Goal: Task Accomplishment & Management: Manage account settings

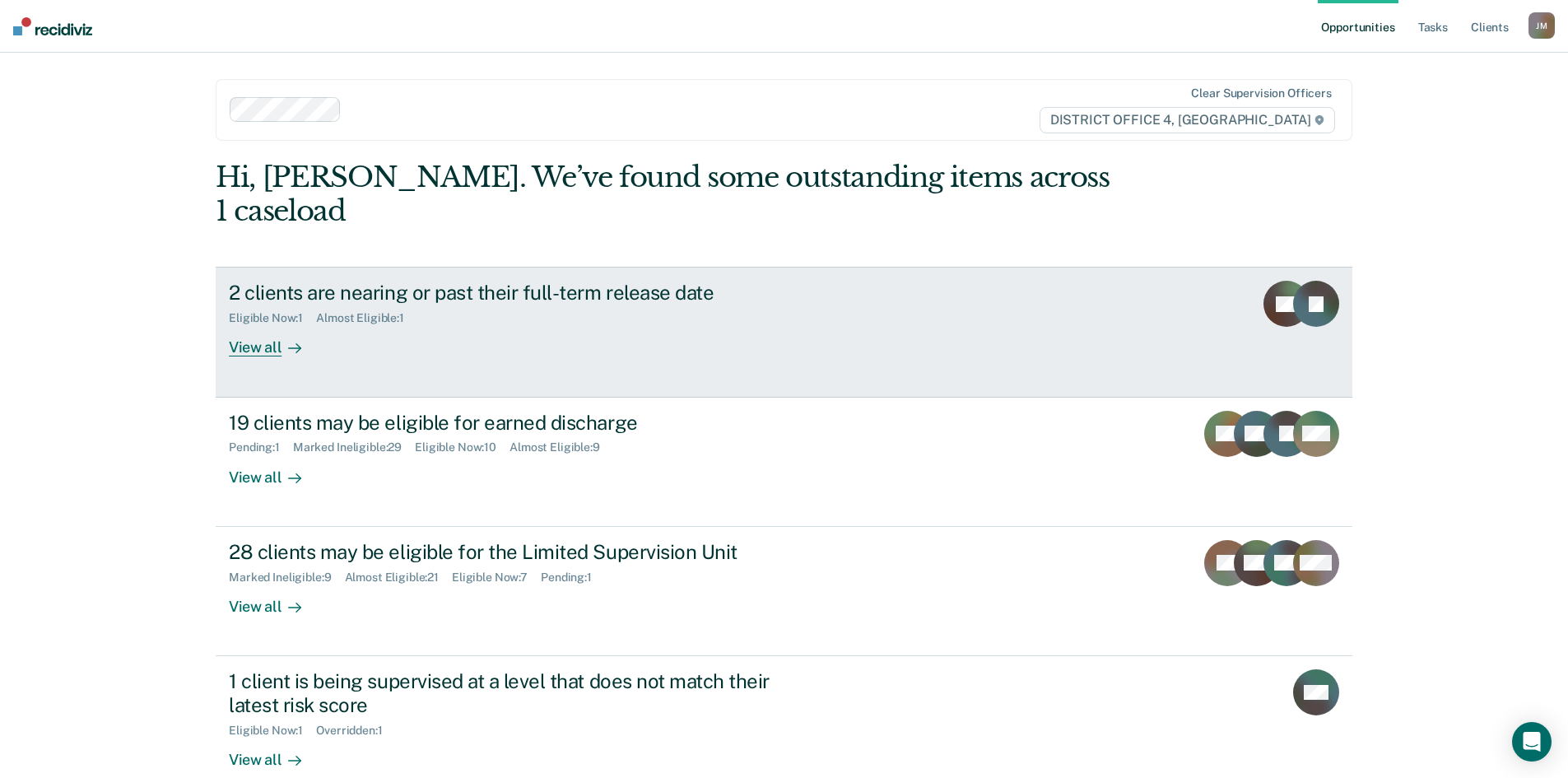
click at [248, 325] on div "View all" at bounding box center [275, 341] width 92 height 32
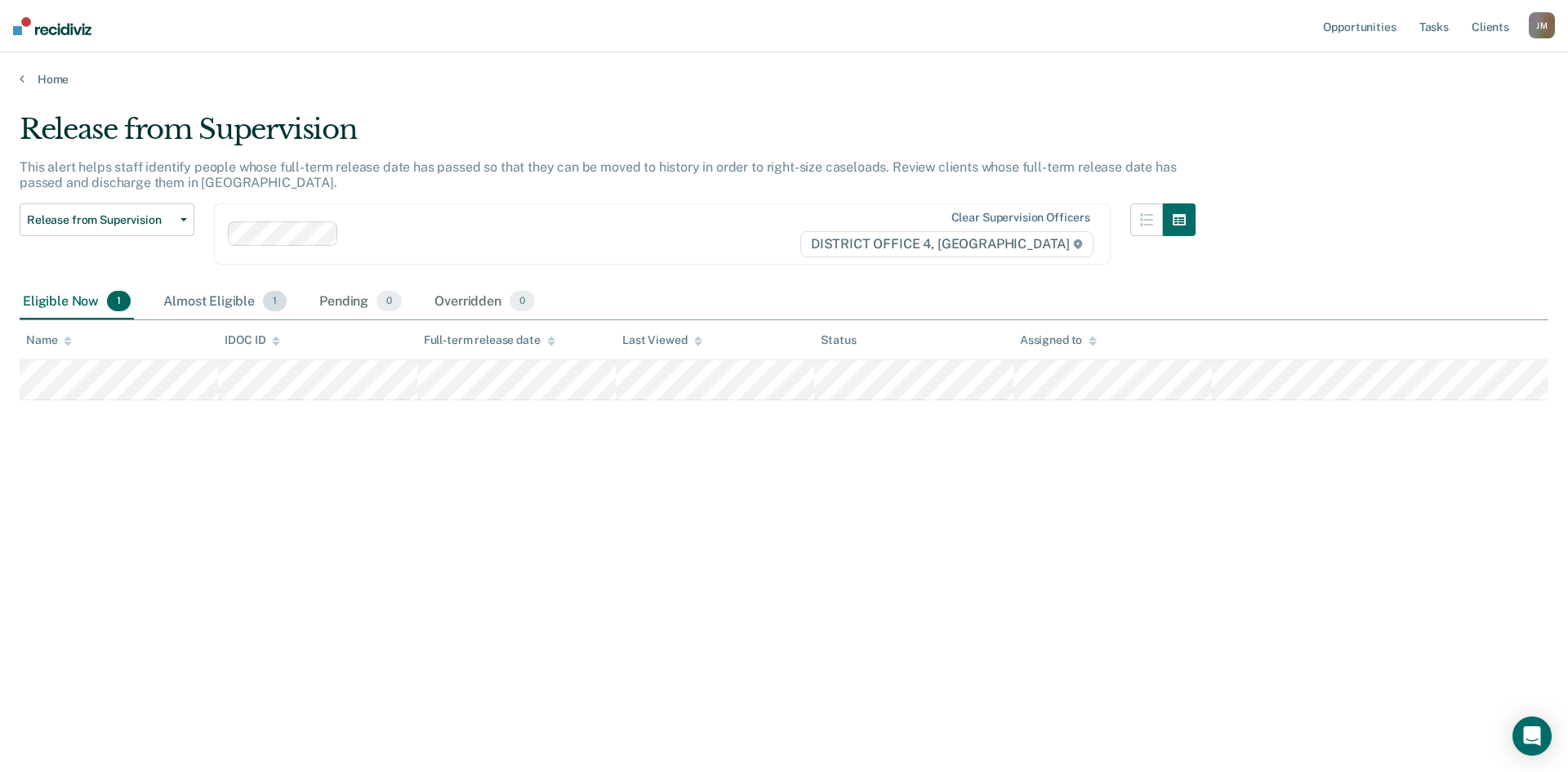
click at [226, 298] on div "Almost Eligible 1" at bounding box center [225, 302] width 130 height 36
click at [49, 78] on link "Home" at bounding box center [784, 79] width 1529 height 15
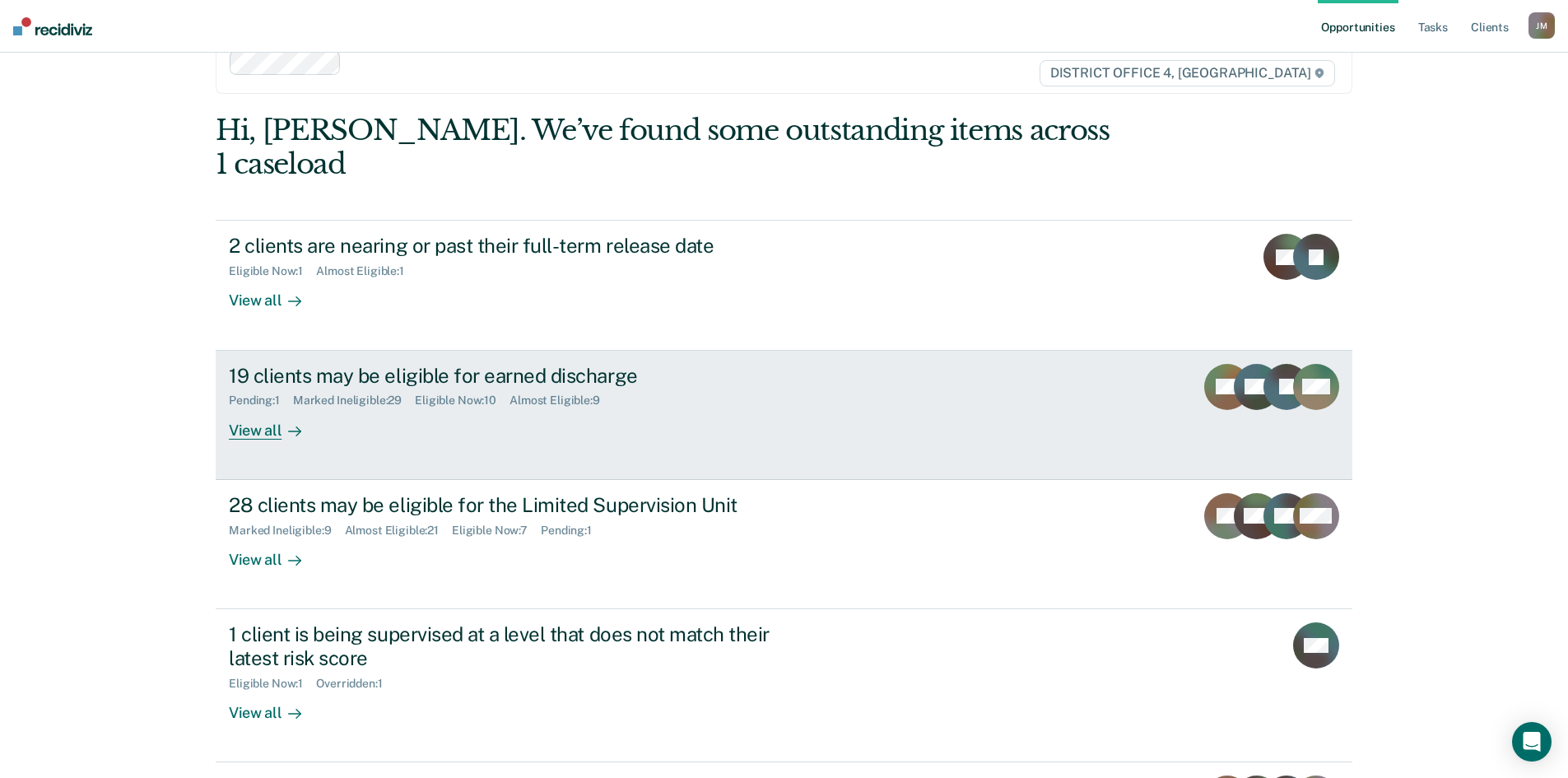
scroll to position [82, 0]
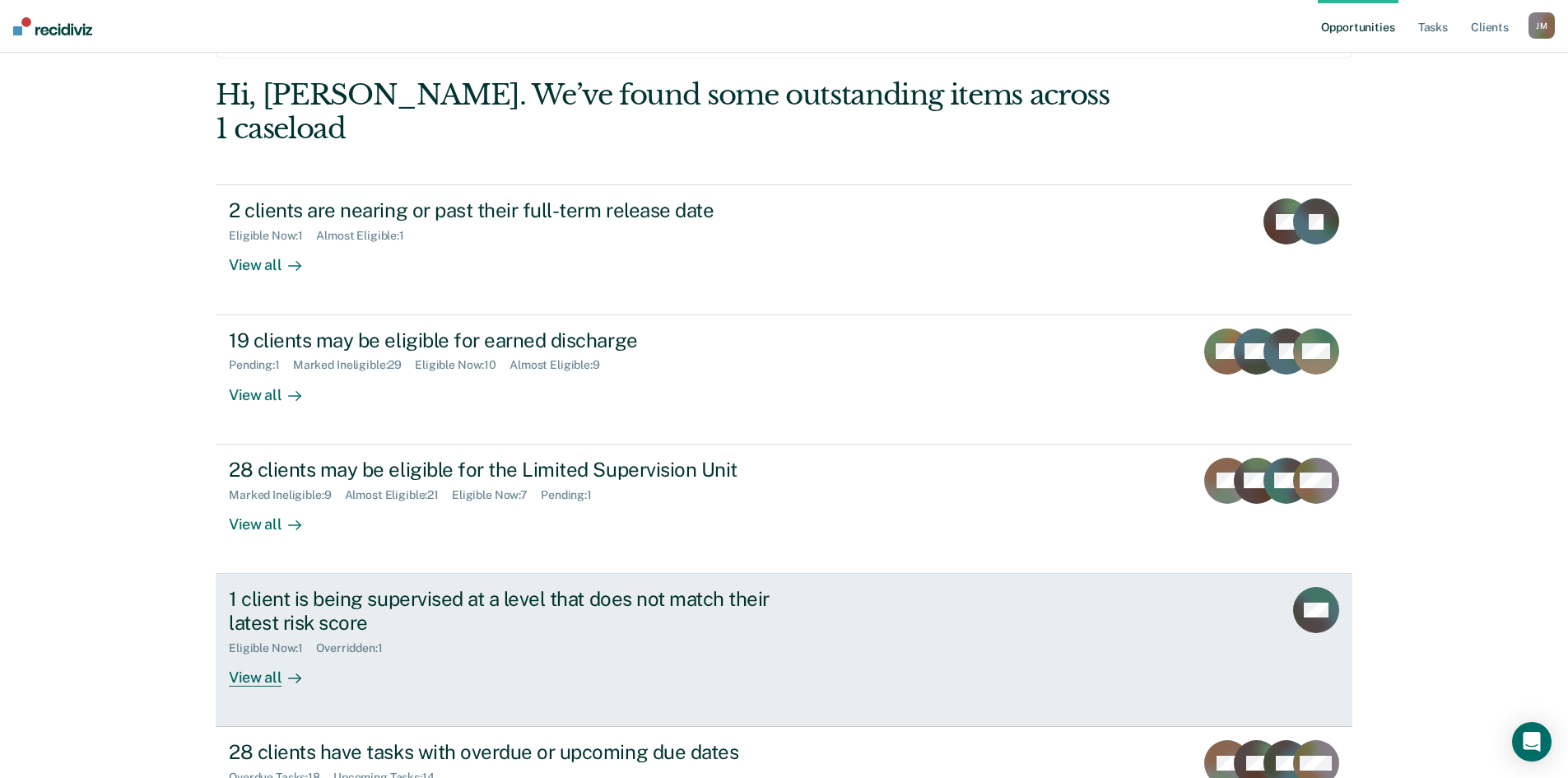
click at [255, 654] on div "View all" at bounding box center [275, 671] width 92 height 32
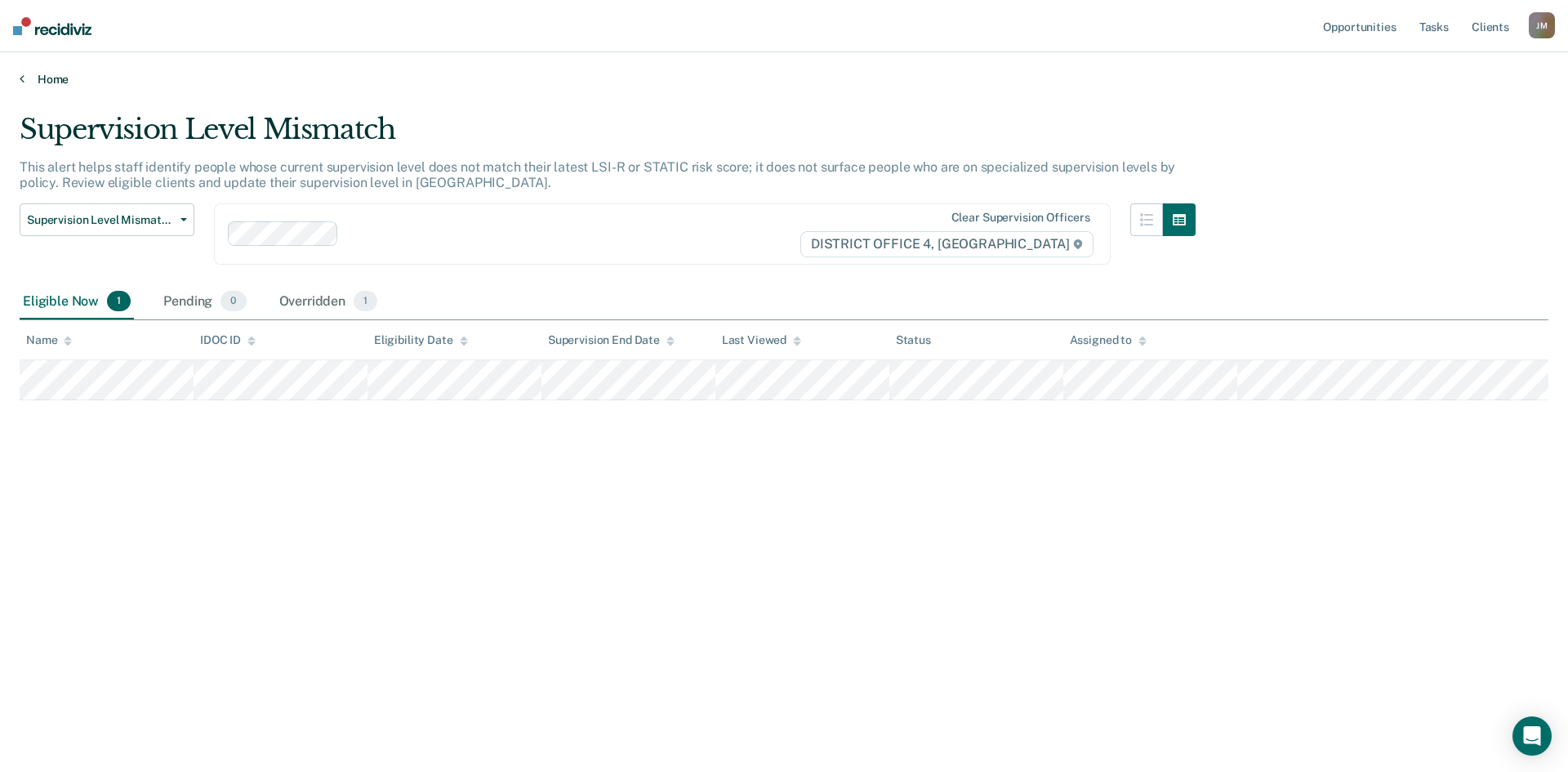
click at [58, 72] on link "Home" at bounding box center [784, 79] width 1529 height 15
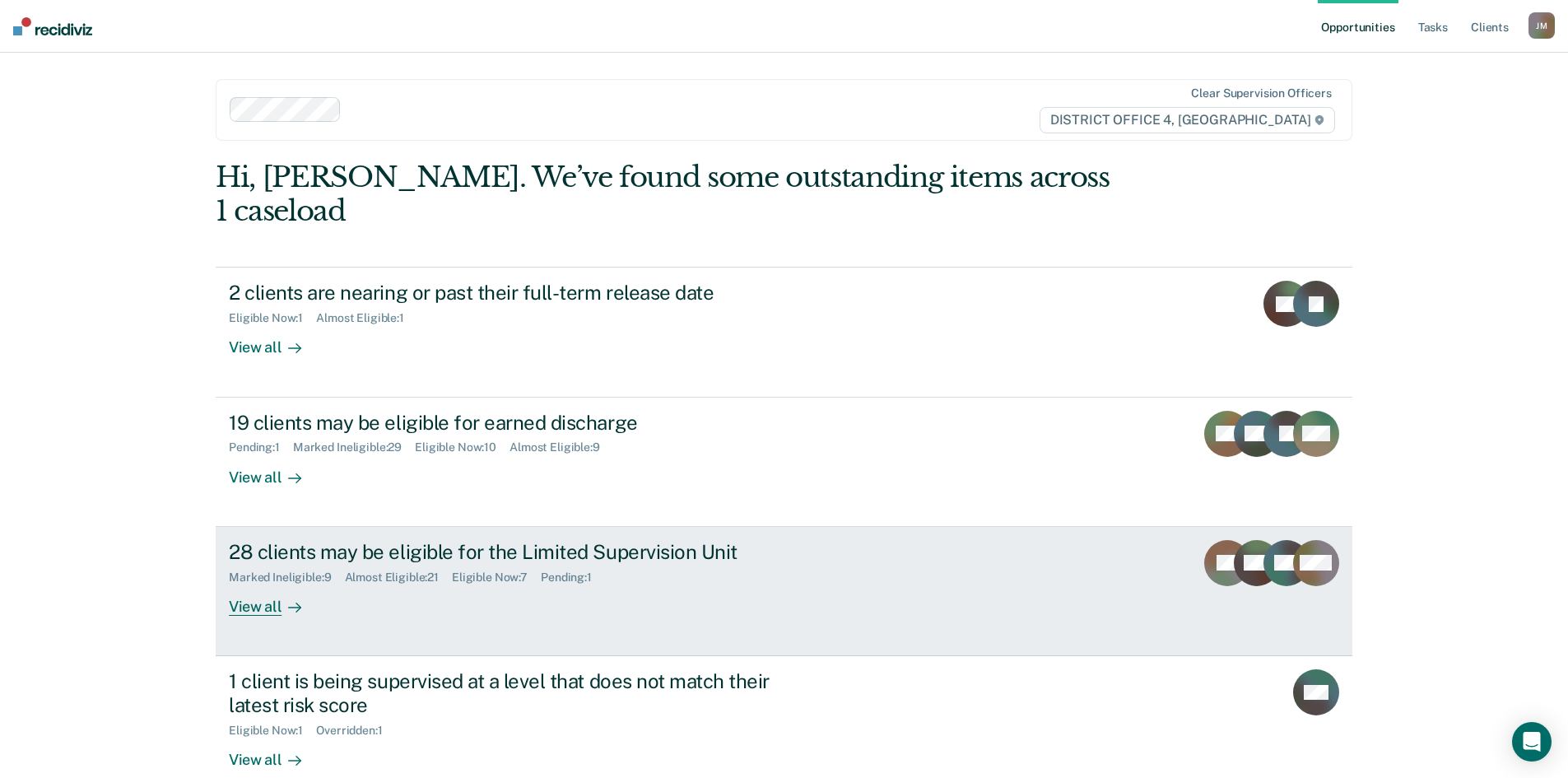
click at [328, 540] on div "28 clients may be eligible for the Limited Supervision Unit" at bounding box center [518, 551] width 578 height 24
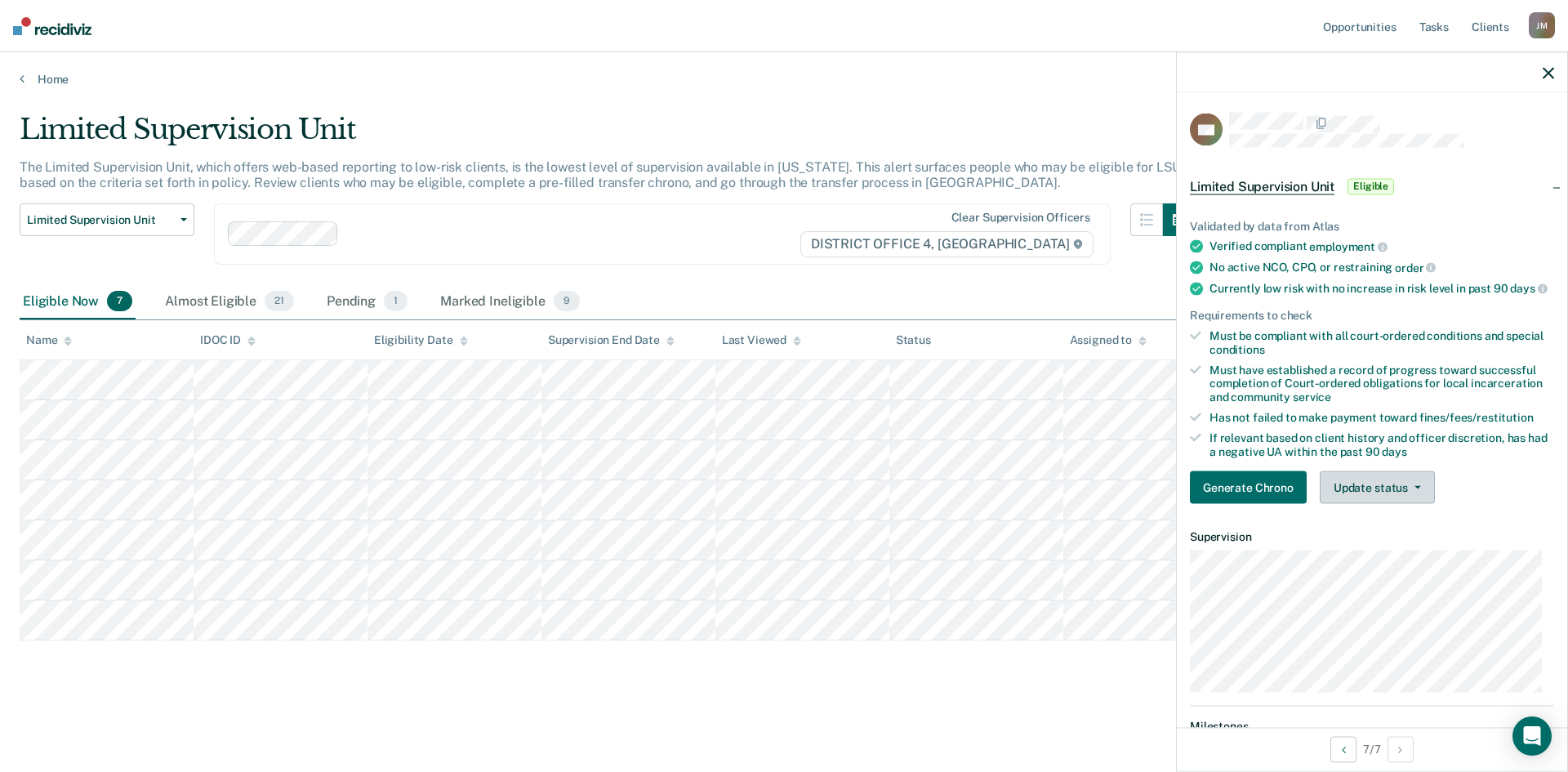
click at [1368, 497] on button "Update status" at bounding box center [1378, 488] width 115 height 33
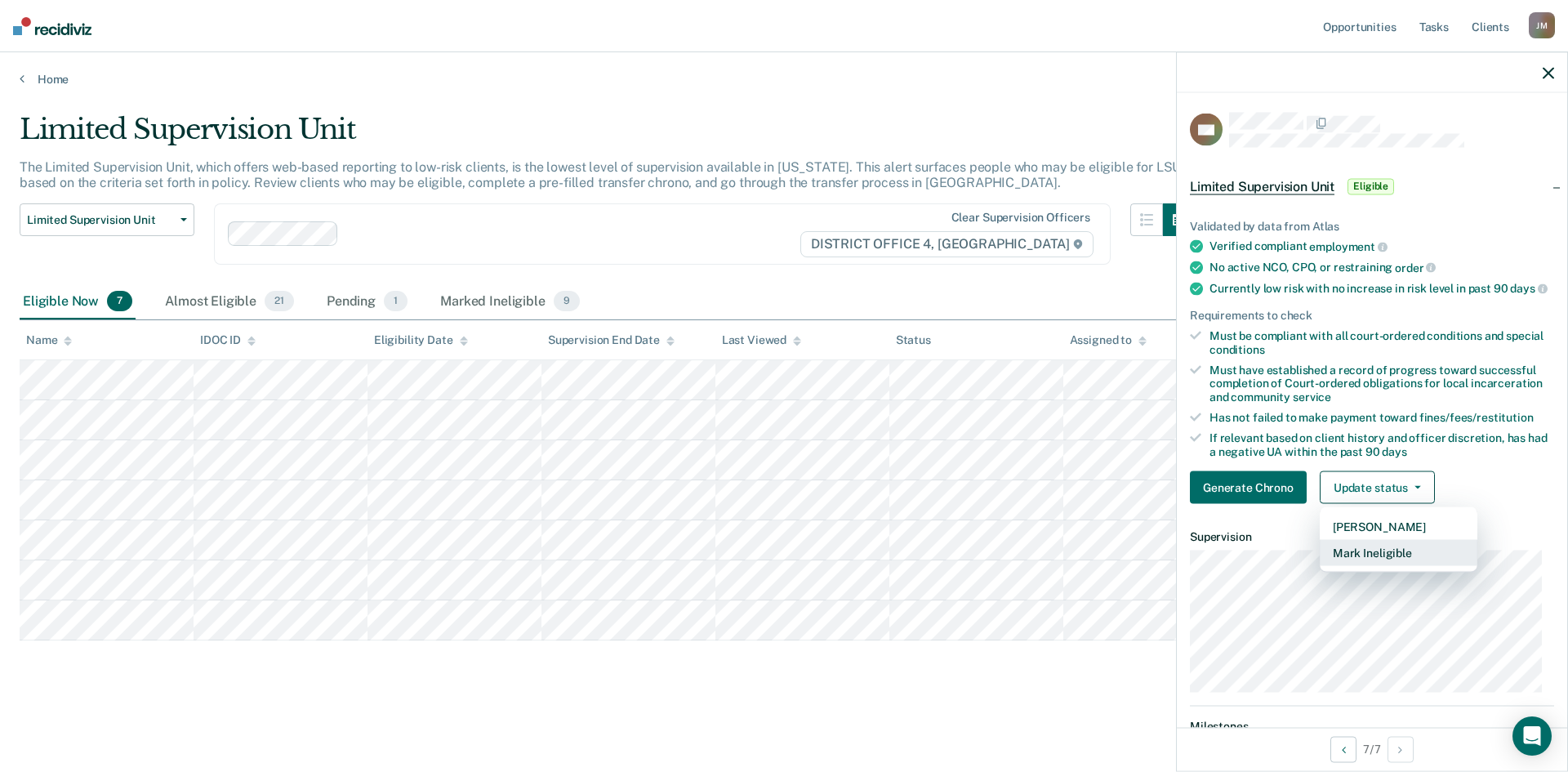
click at [1365, 561] on button "Mark Ineligible" at bounding box center [1398, 553] width 157 height 26
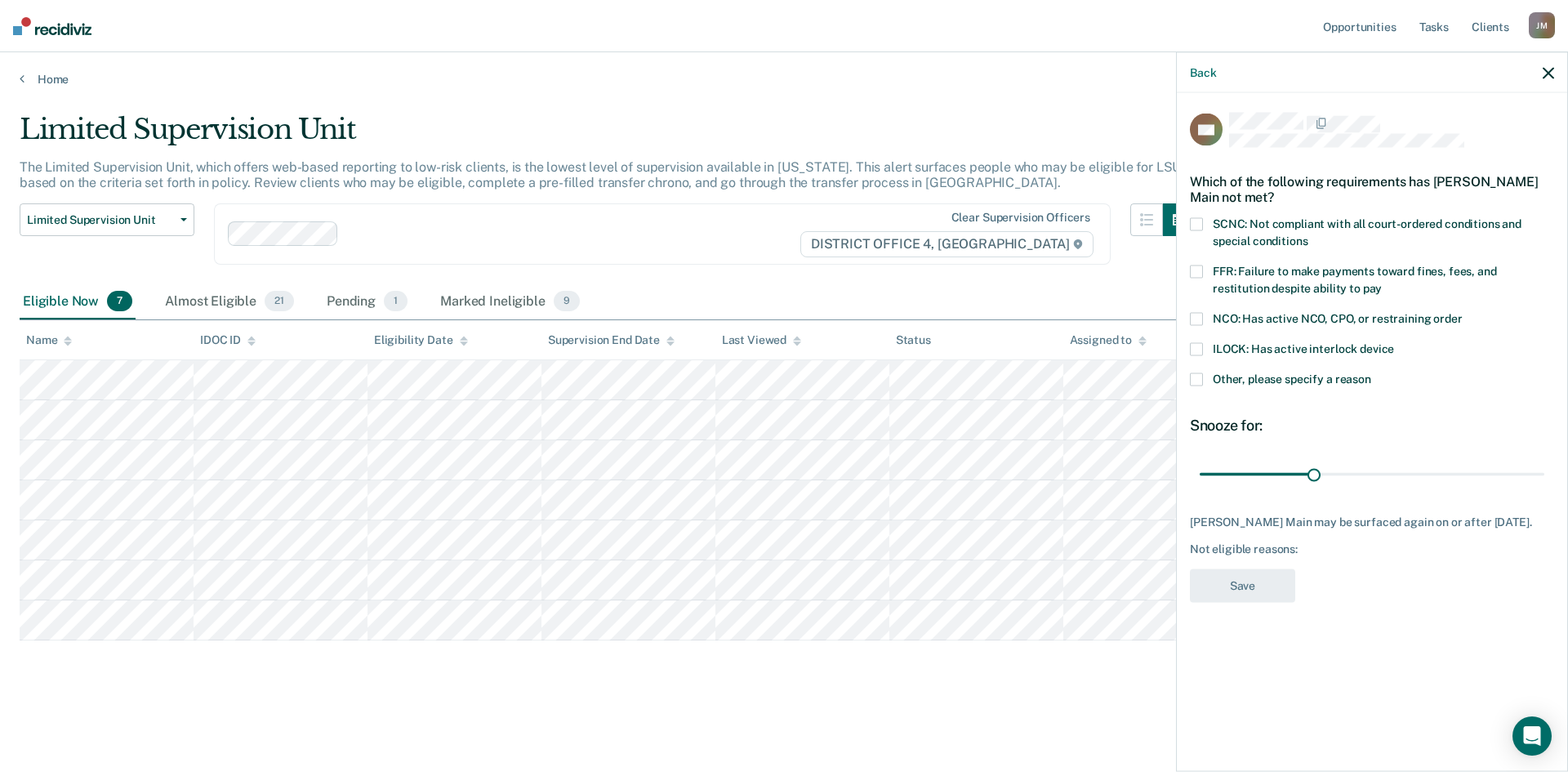
click at [1193, 375] on span at bounding box center [1197, 378] width 13 height 13
click at [1372, 372] on input "Other, please specify a reason" at bounding box center [1372, 372] width 0 height 0
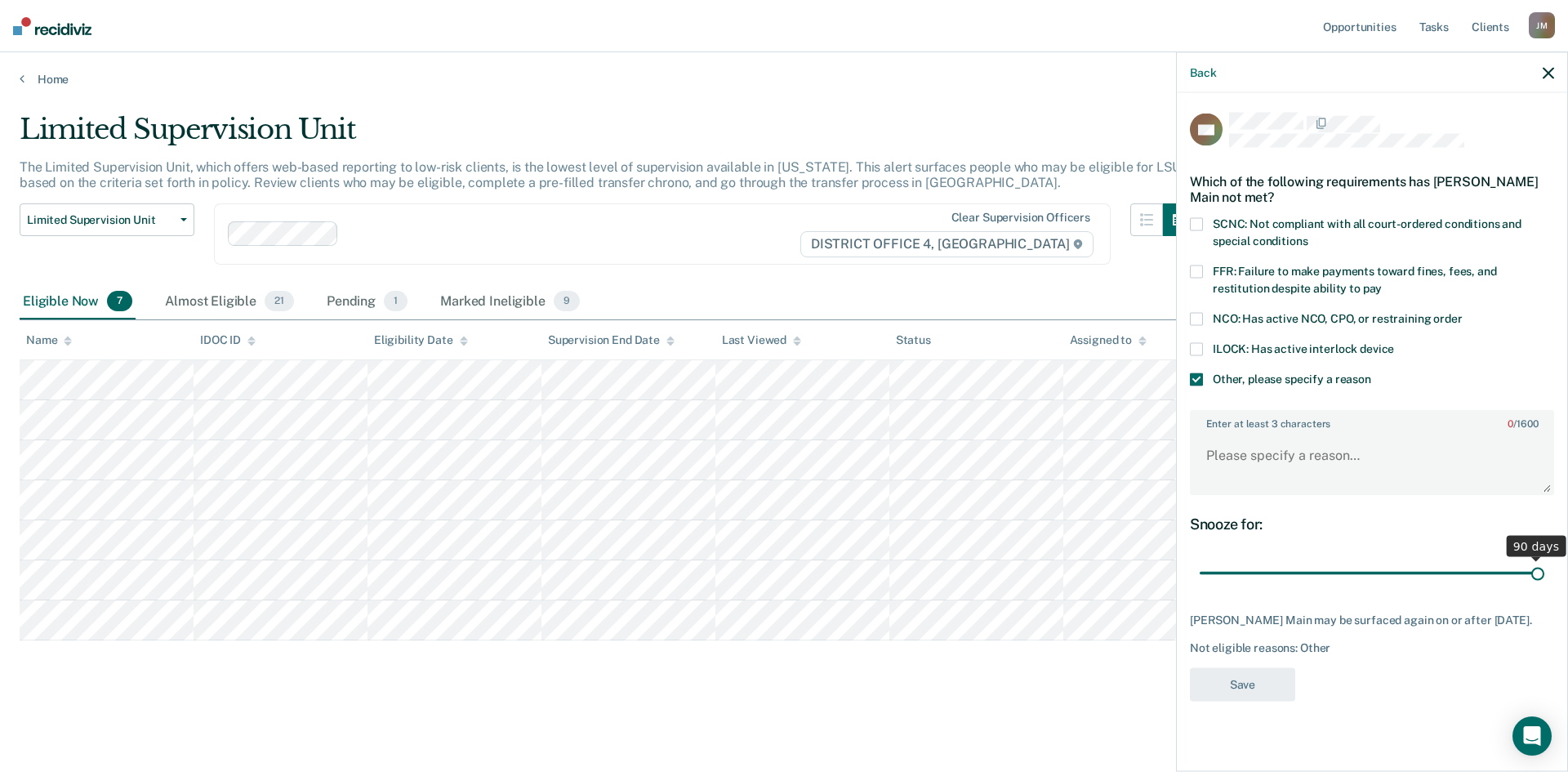
drag, startPoint x: 1313, startPoint y: 572, endPoint x: 1562, endPoint y: 585, distance: 249.3
type input "90"
click at [1545, 585] on input "range" at bounding box center [1373, 573] width 345 height 28
click at [1276, 463] on textarea "Enter at least 3 characters 0 / 1600" at bounding box center [1373, 463] width 361 height 60
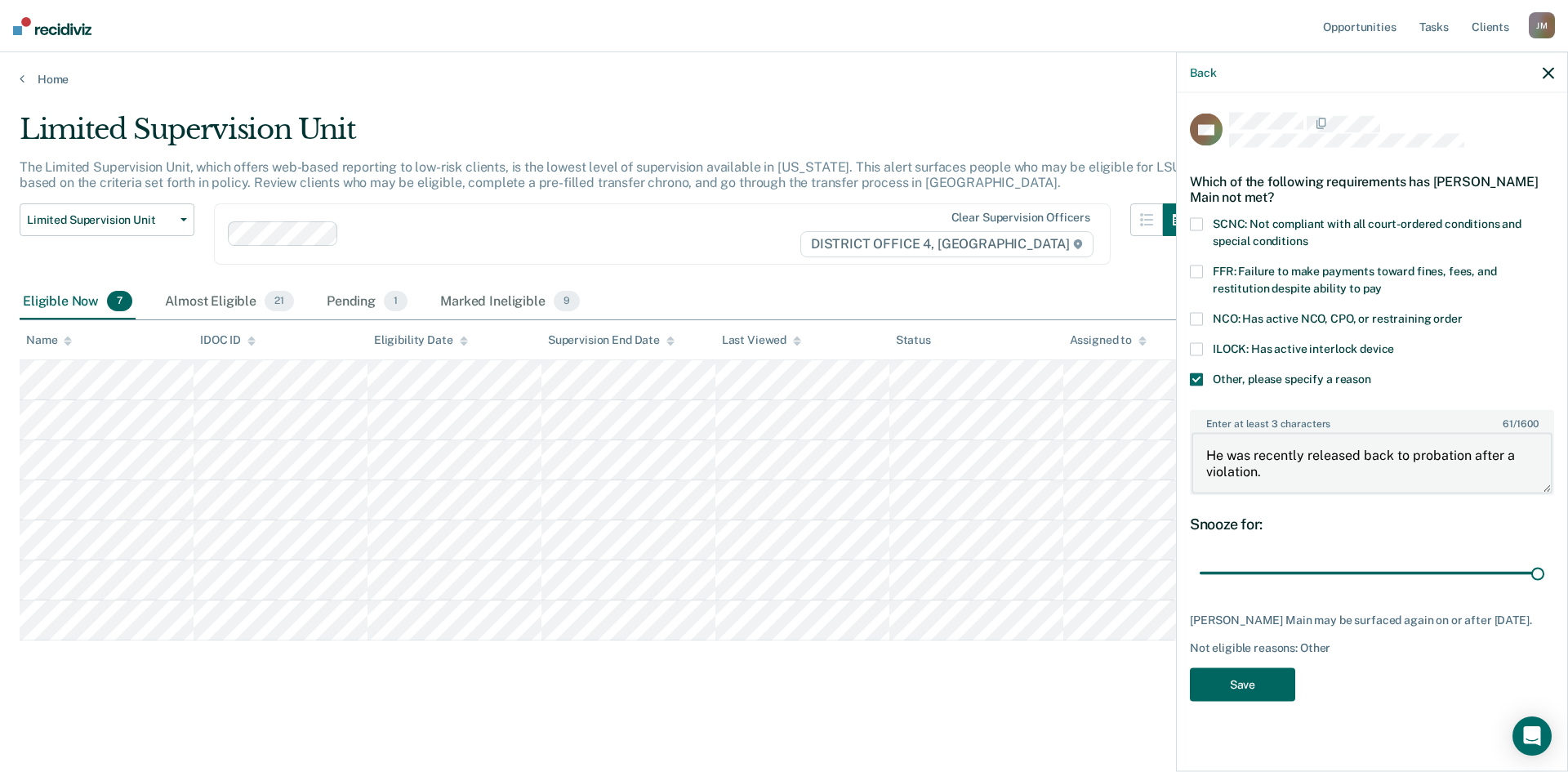
type textarea "He was recently released back to probation after a violation."
click at [1245, 690] on button "Save" at bounding box center [1243, 684] width 106 height 34
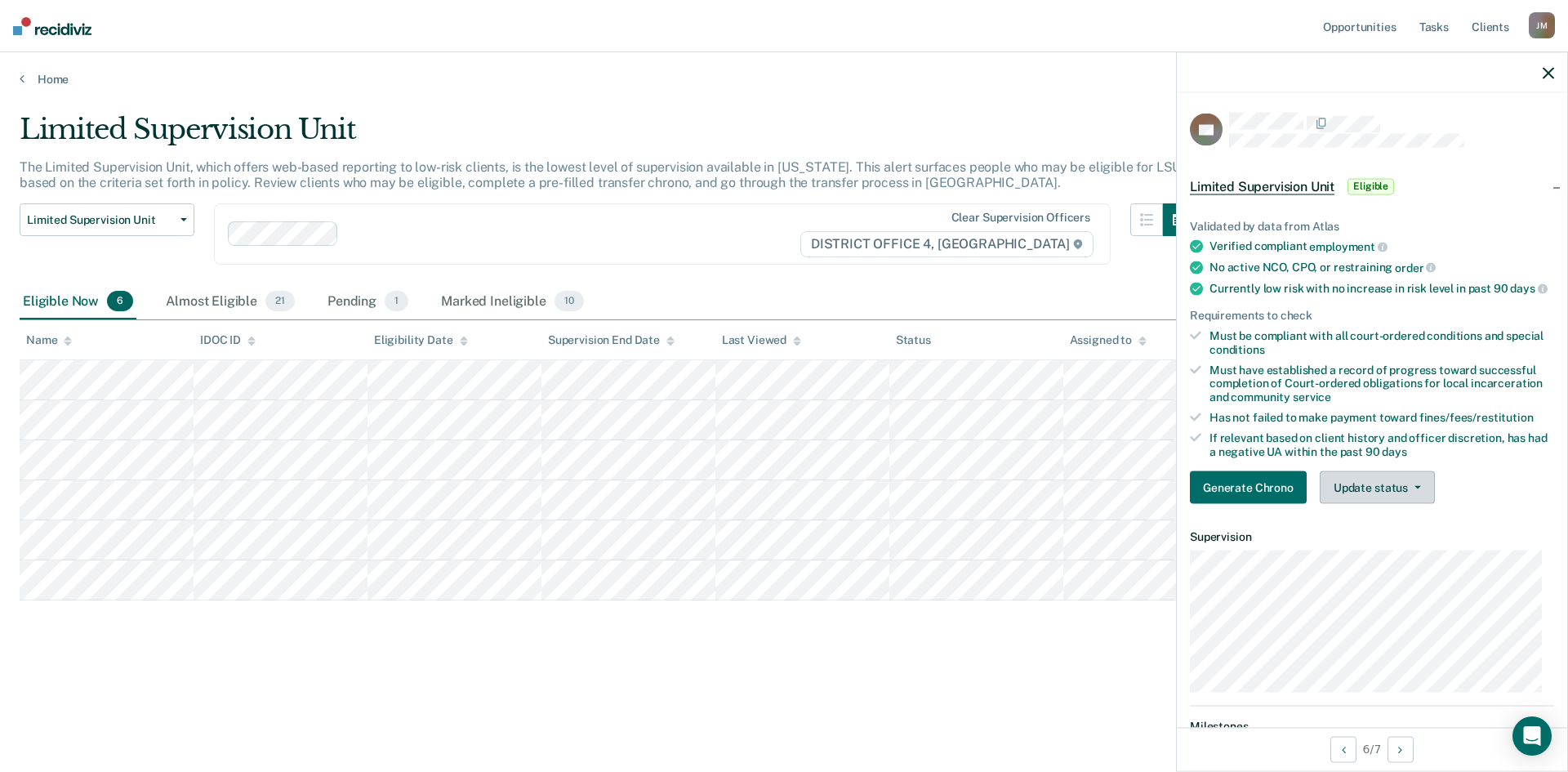
click at [1415, 489] on icon "button" at bounding box center [1418, 488] width 6 height 4
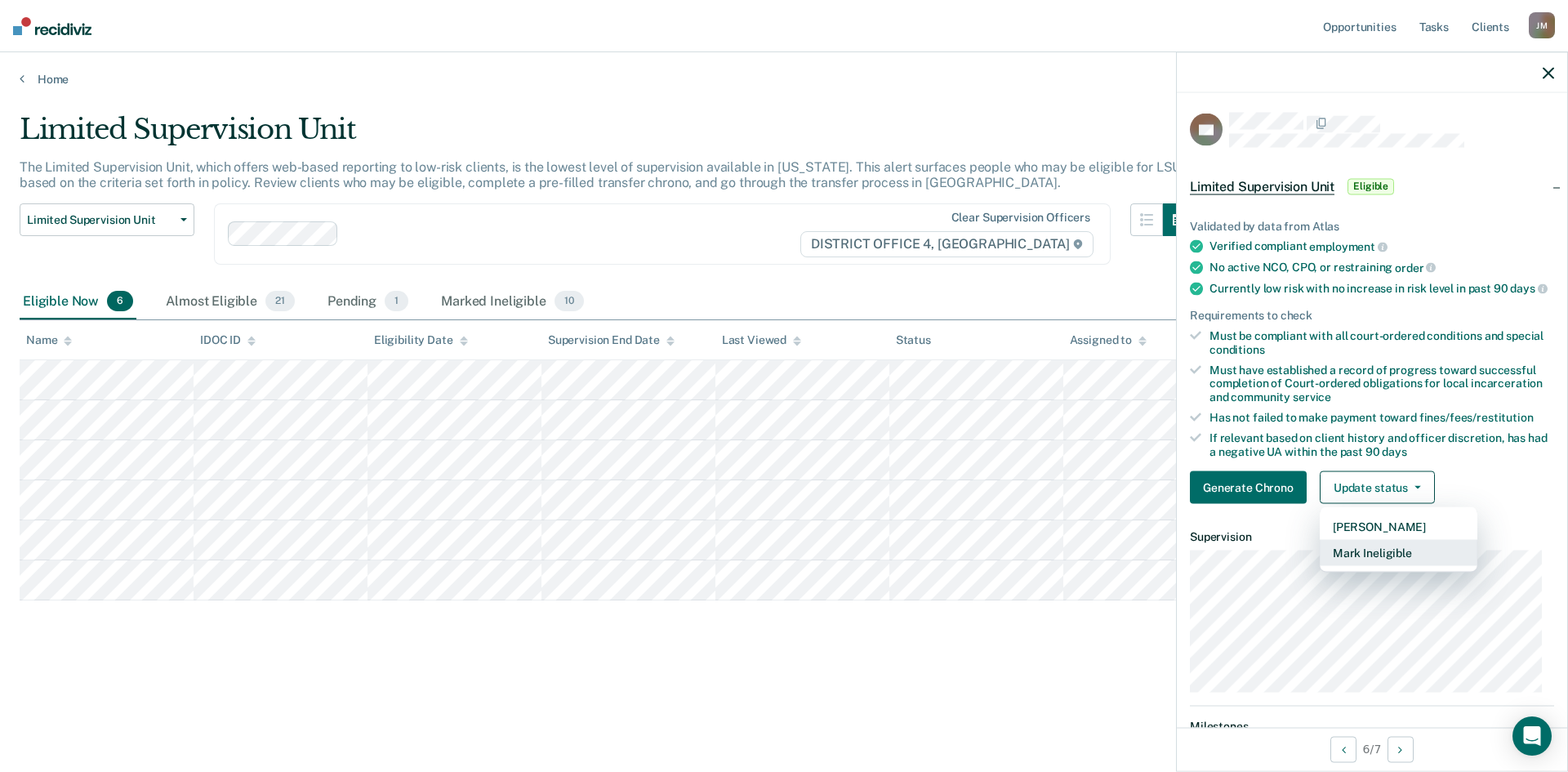
click at [1393, 564] on button "Mark Ineligible" at bounding box center [1398, 553] width 157 height 26
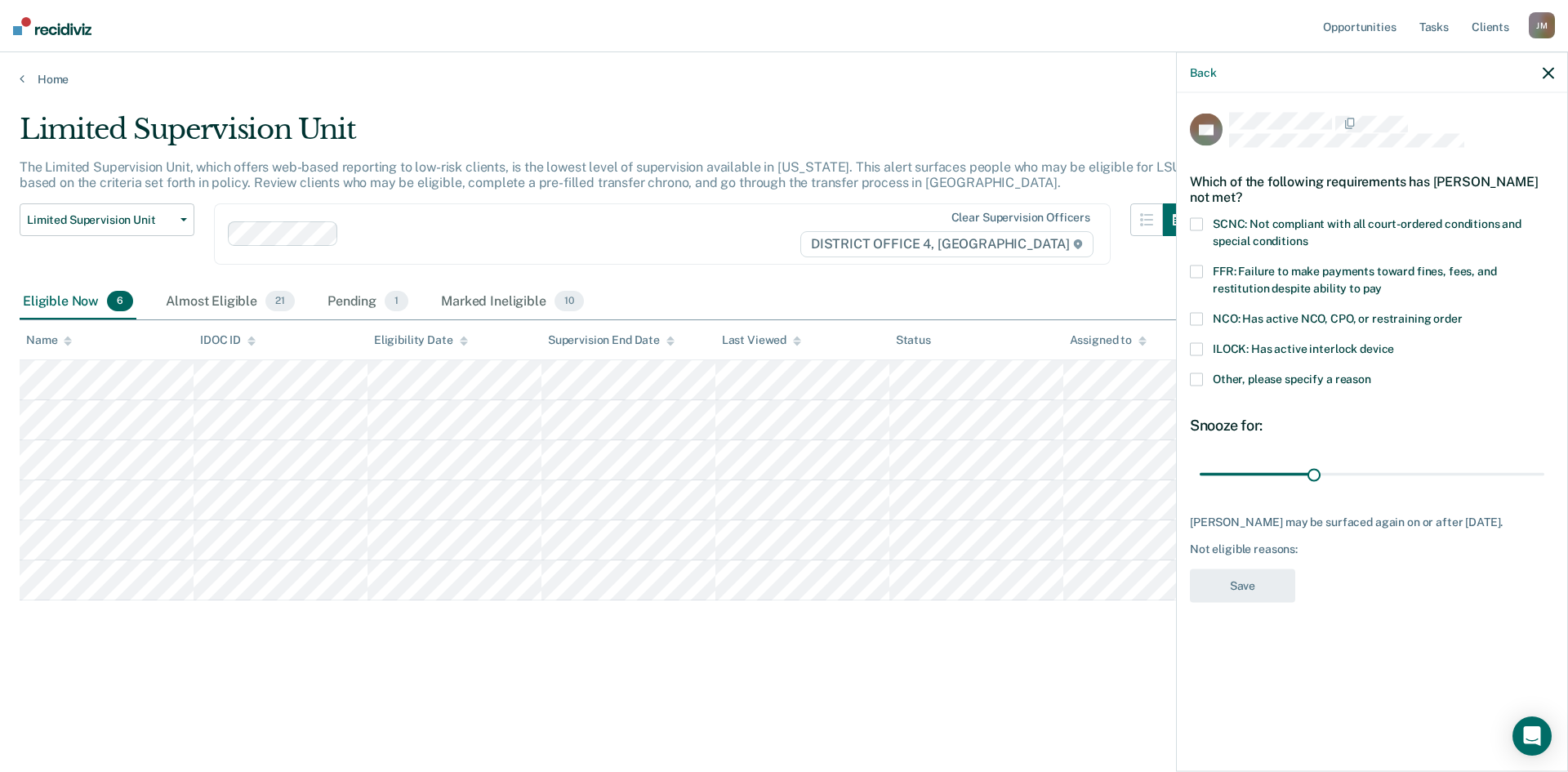
click at [1198, 268] on span at bounding box center [1197, 271] width 13 height 13
click at [1382, 282] on input "FFR: Failure to make payments toward fines, fees, and restitution despite abili…" at bounding box center [1382, 282] width 0 height 0
drag, startPoint x: 1313, startPoint y: 474, endPoint x: 1514, endPoint y: 481, distance: 201.1
click at [1514, 481] on input "range" at bounding box center [1373, 474] width 345 height 28
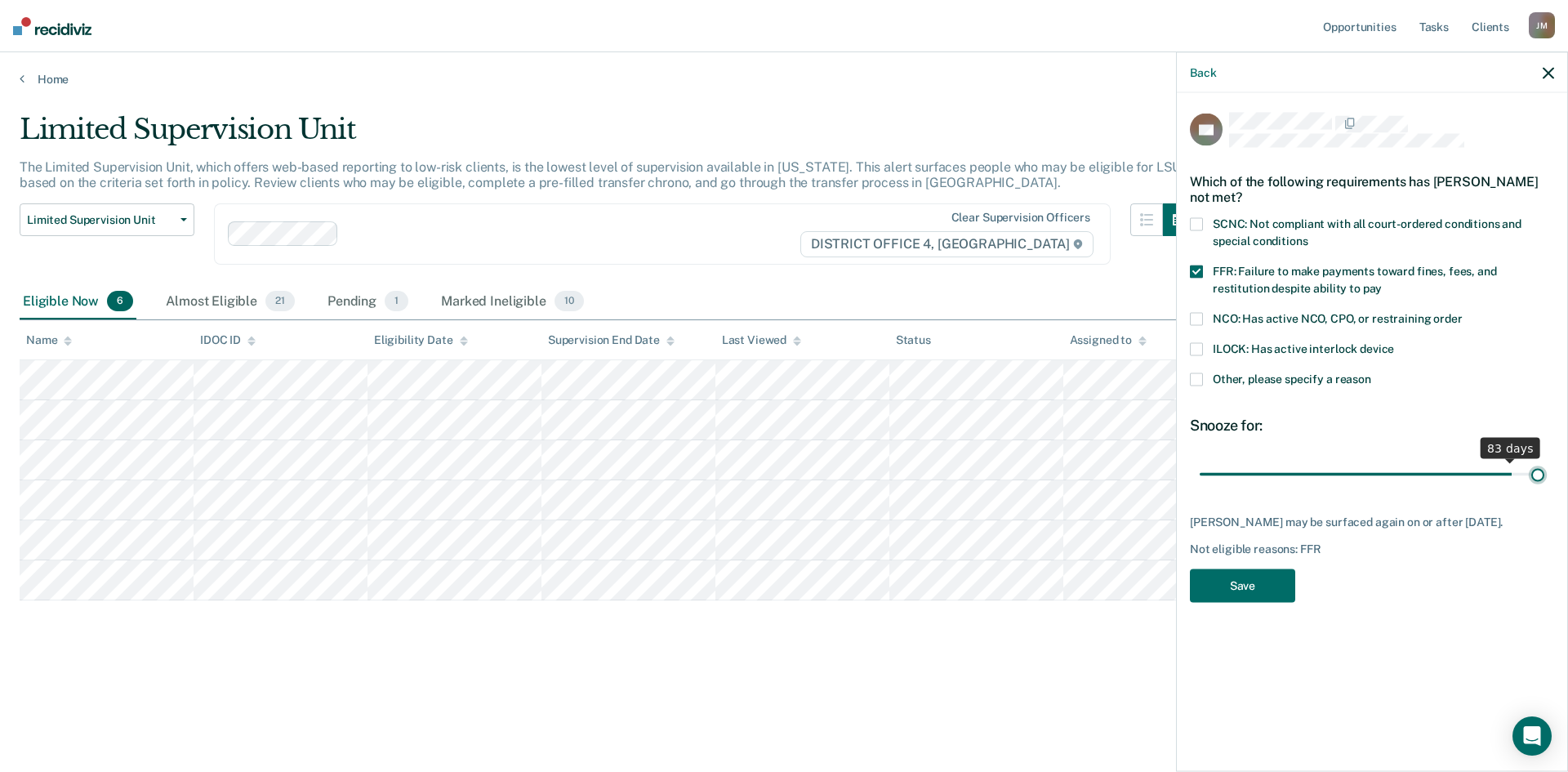
drag, startPoint x: 1511, startPoint y: 471, endPoint x: 1586, endPoint y: 474, distance: 75.1
type input "90"
click at [1545, 474] on input "range" at bounding box center [1373, 474] width 345 height 28
click at [1287, 584] on button "Save" at bounding box center [1243, 585] width 106 height 34
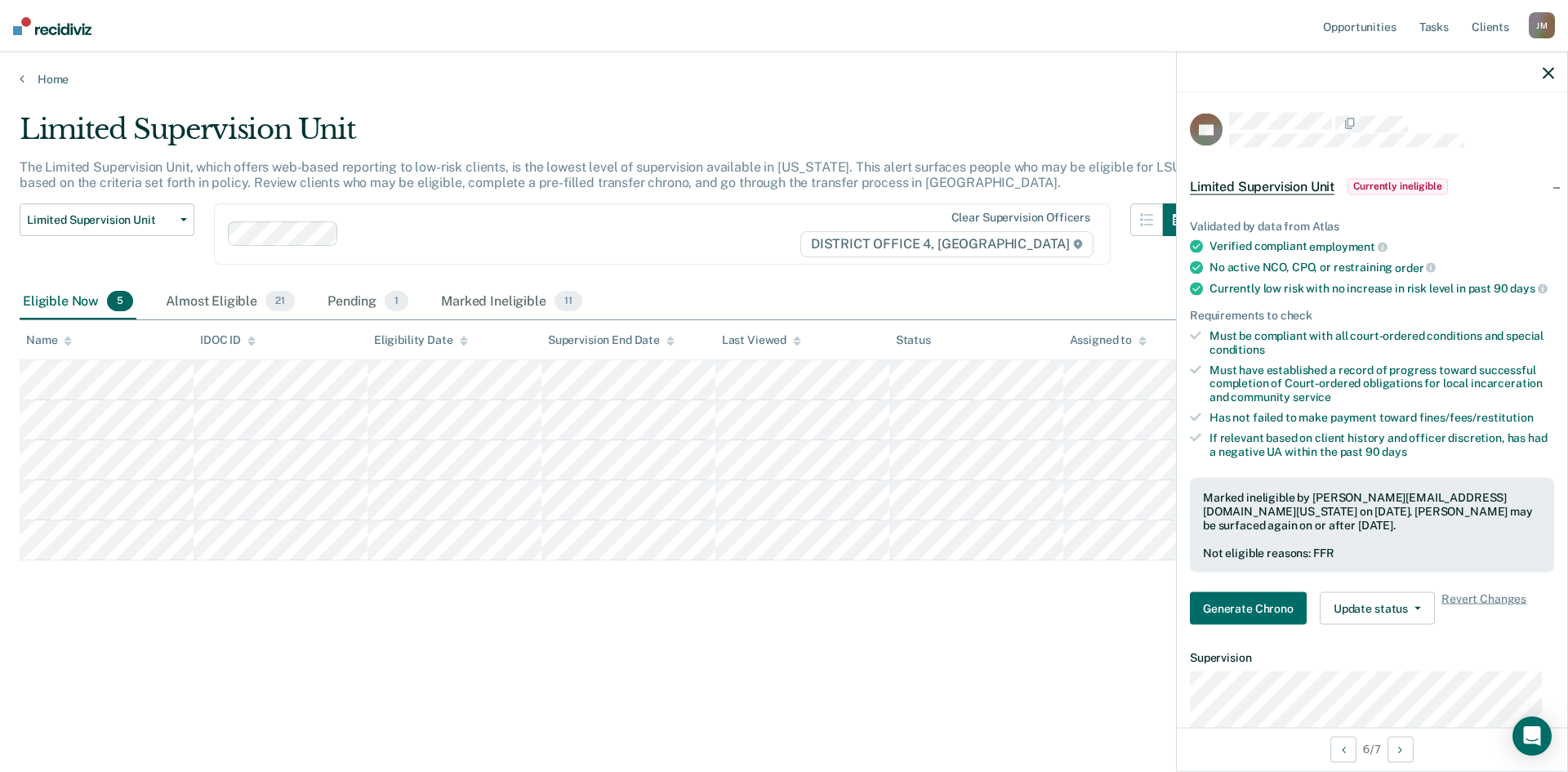
click at [1548, 71] on icon "button" at bounding box center [1548, 72] width 12 height 12
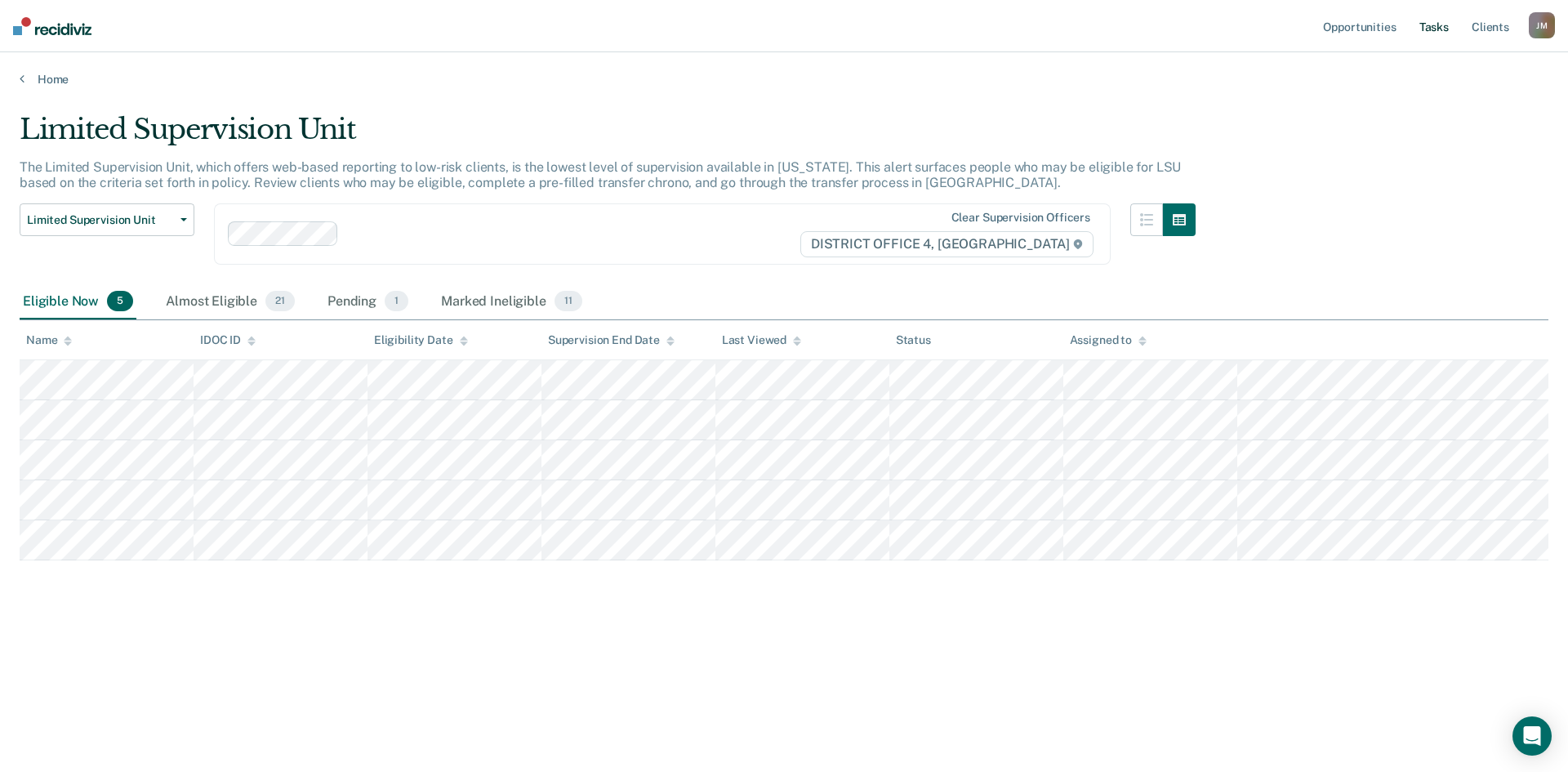
click at [1434, 20] on link "Tasks" at bounding box center [1434, 26] width 36 height 52
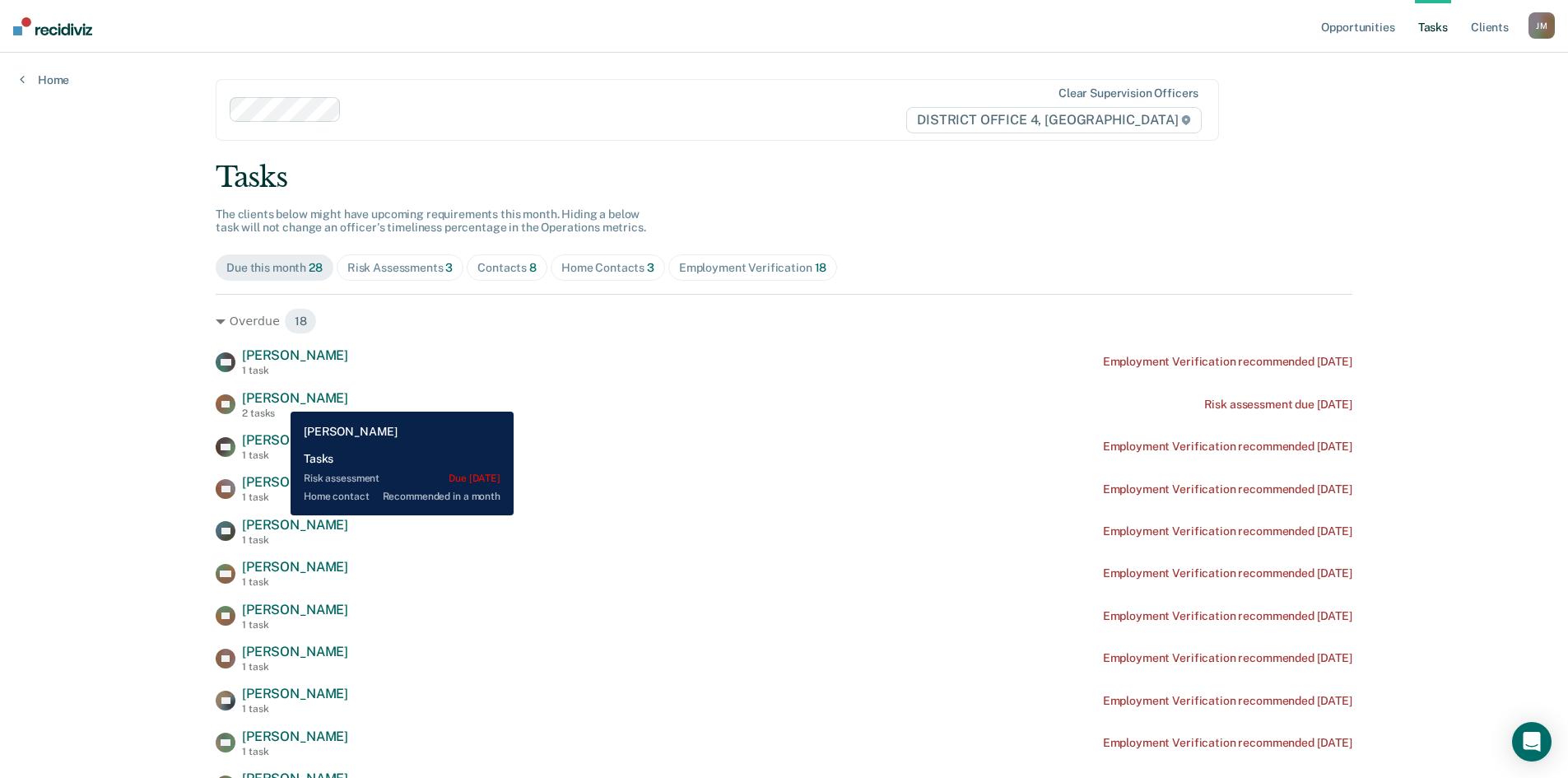
click at [278, 399] on span "[PERSON_NAME]" at bounding box center [294, 398] width 107 height 15
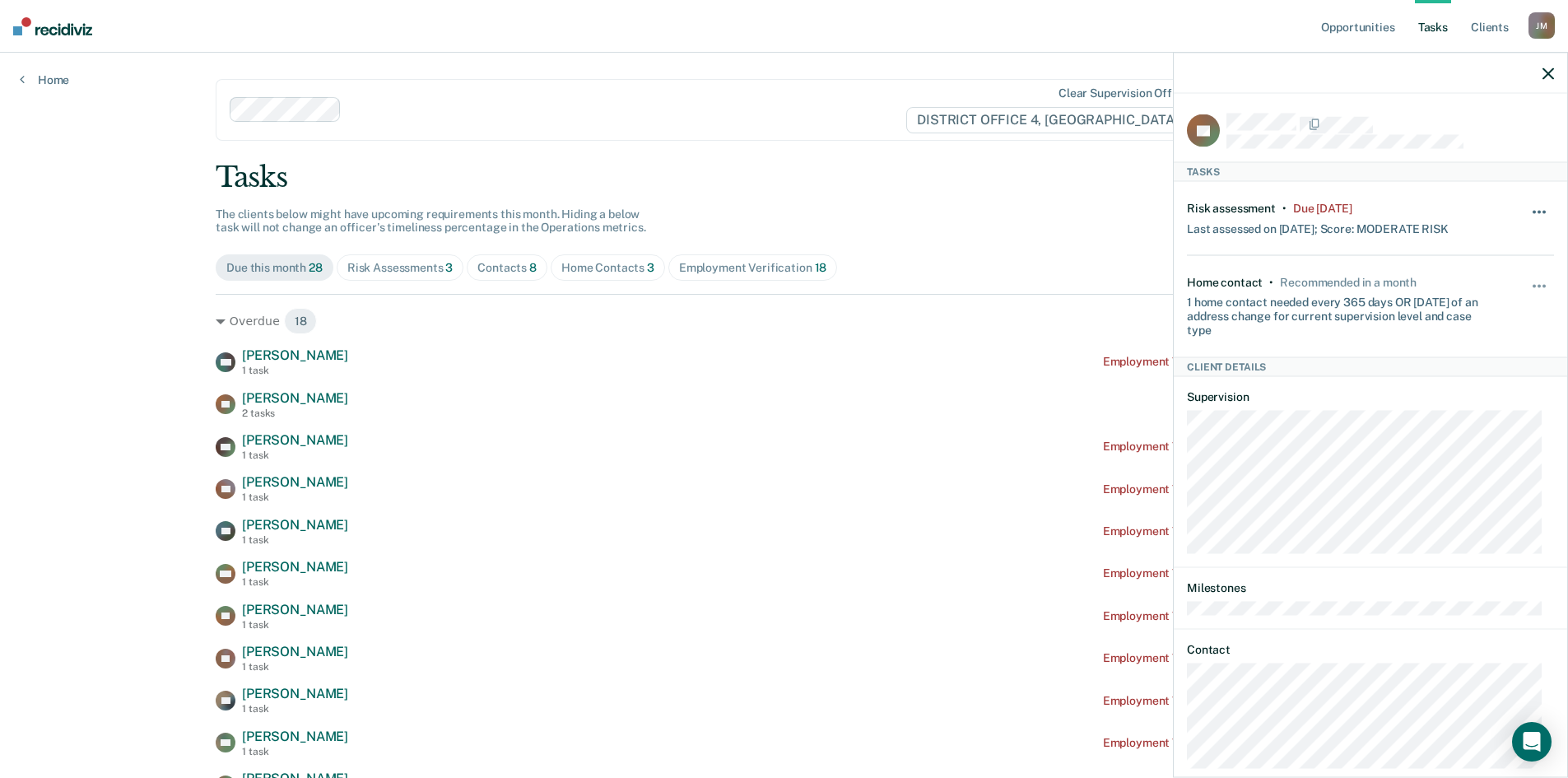
click at [1538, 209] on span "button" at bounding box center [1539, 211] width 4 height 4
click at [1461, 311] on button "30 days" at bounding box center [1495, 316] width 118 height 26
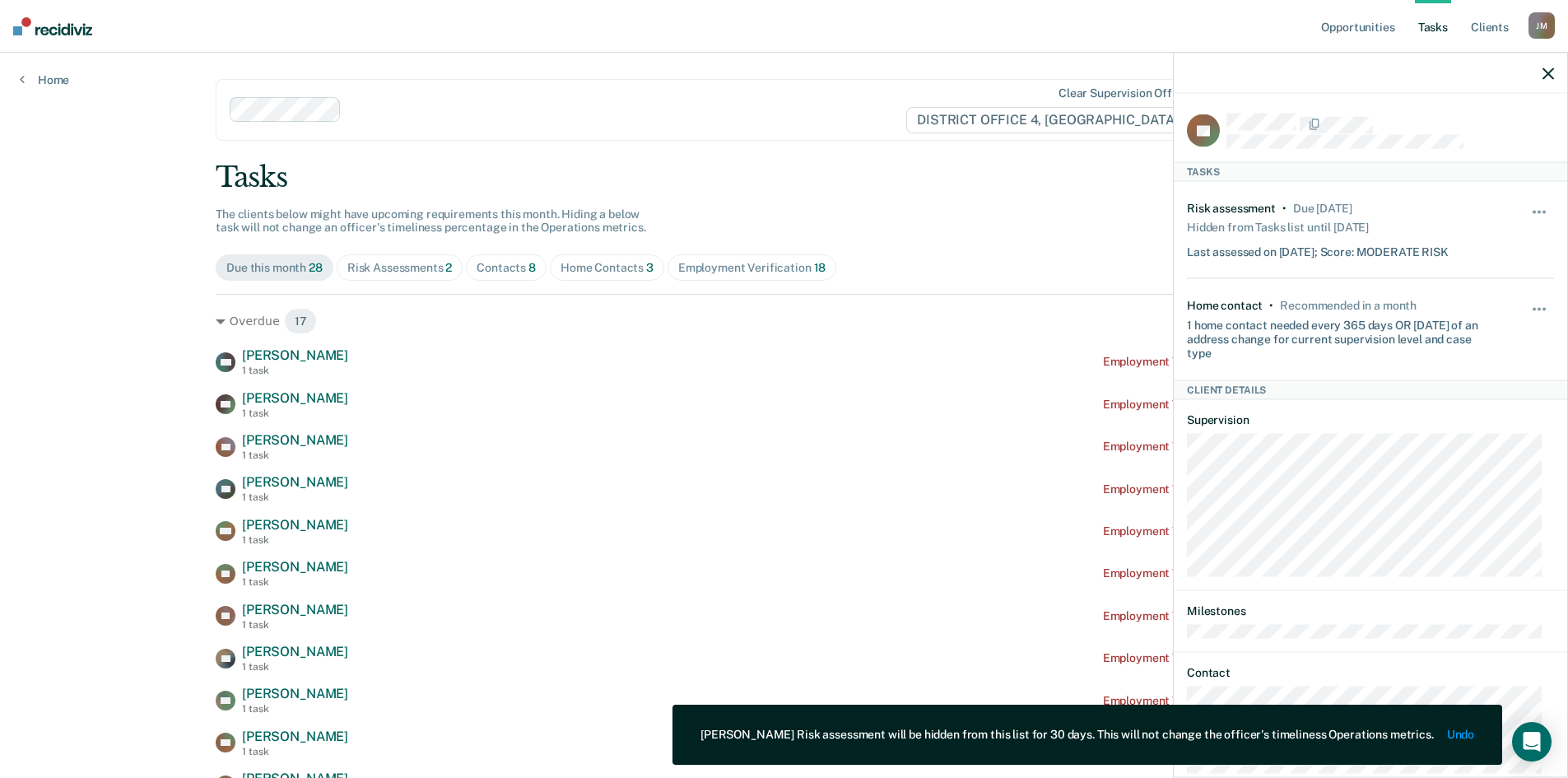
click at [1546, 73] on icon "button" at bounding box center [1547, 73] width 12 height 12
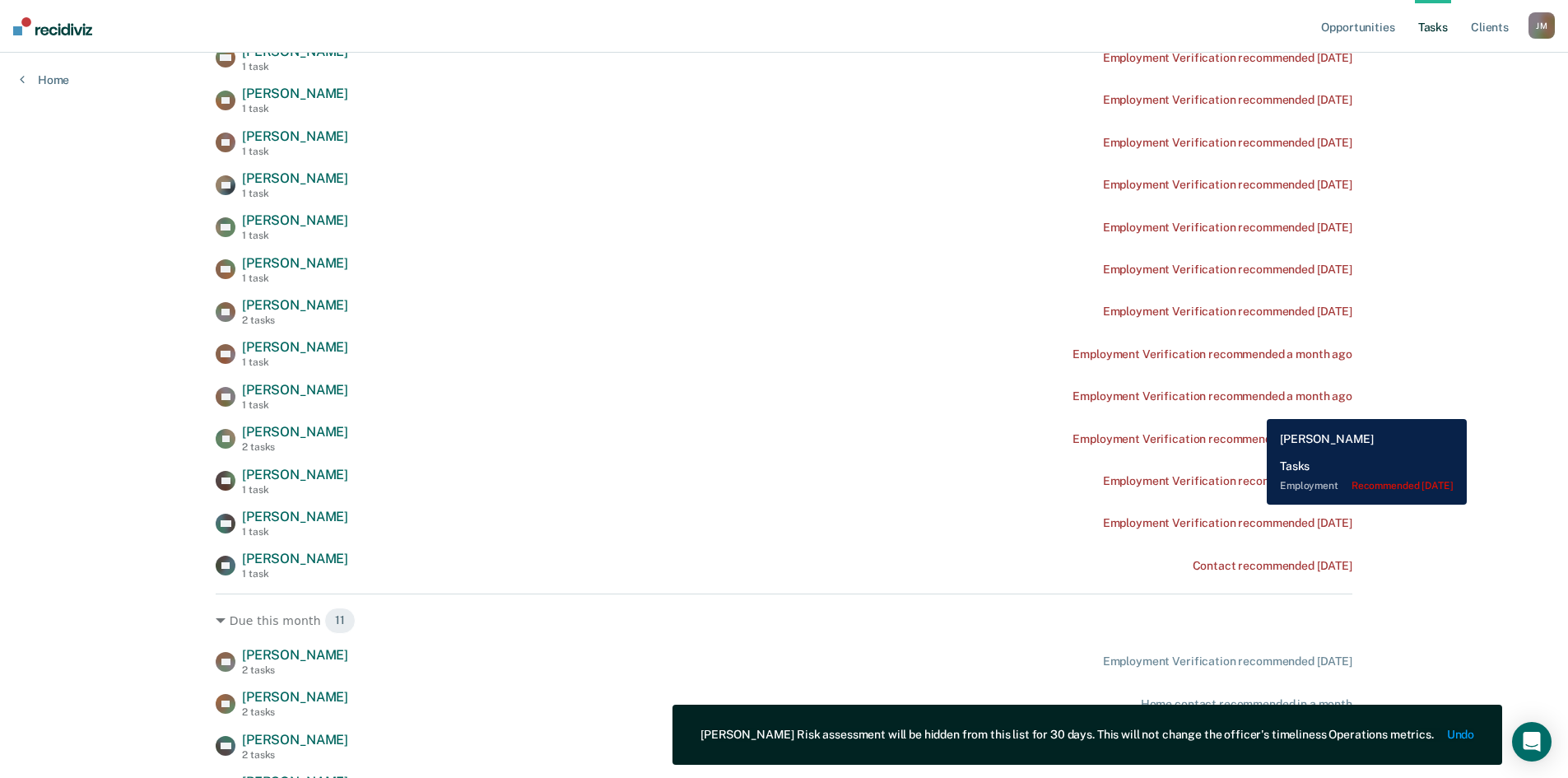
scroll to position [494, 0]
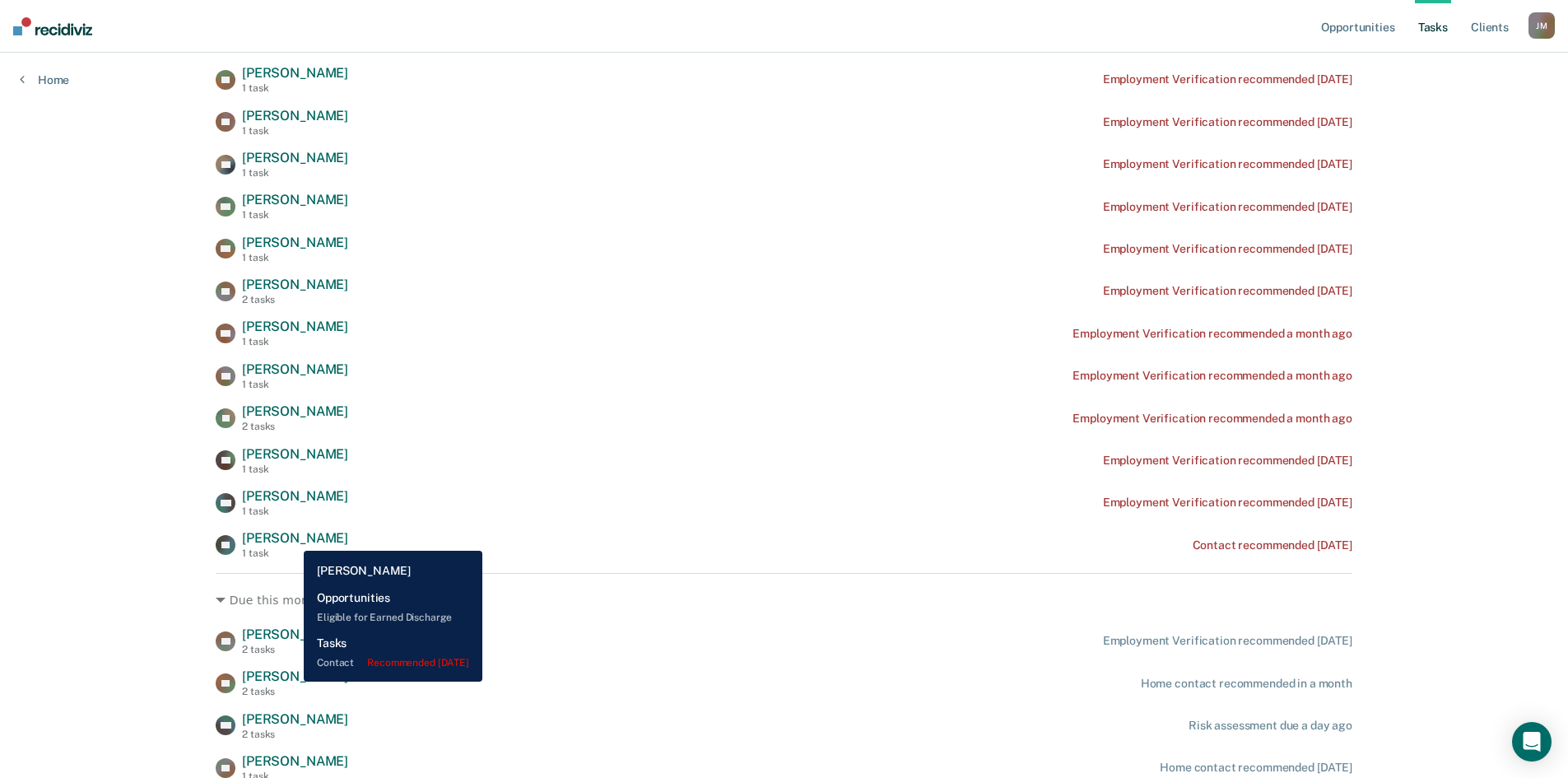
click at [292, 538] on span "[PERSON_NAME]" at bounding box center [294, 537] width 107 height 15
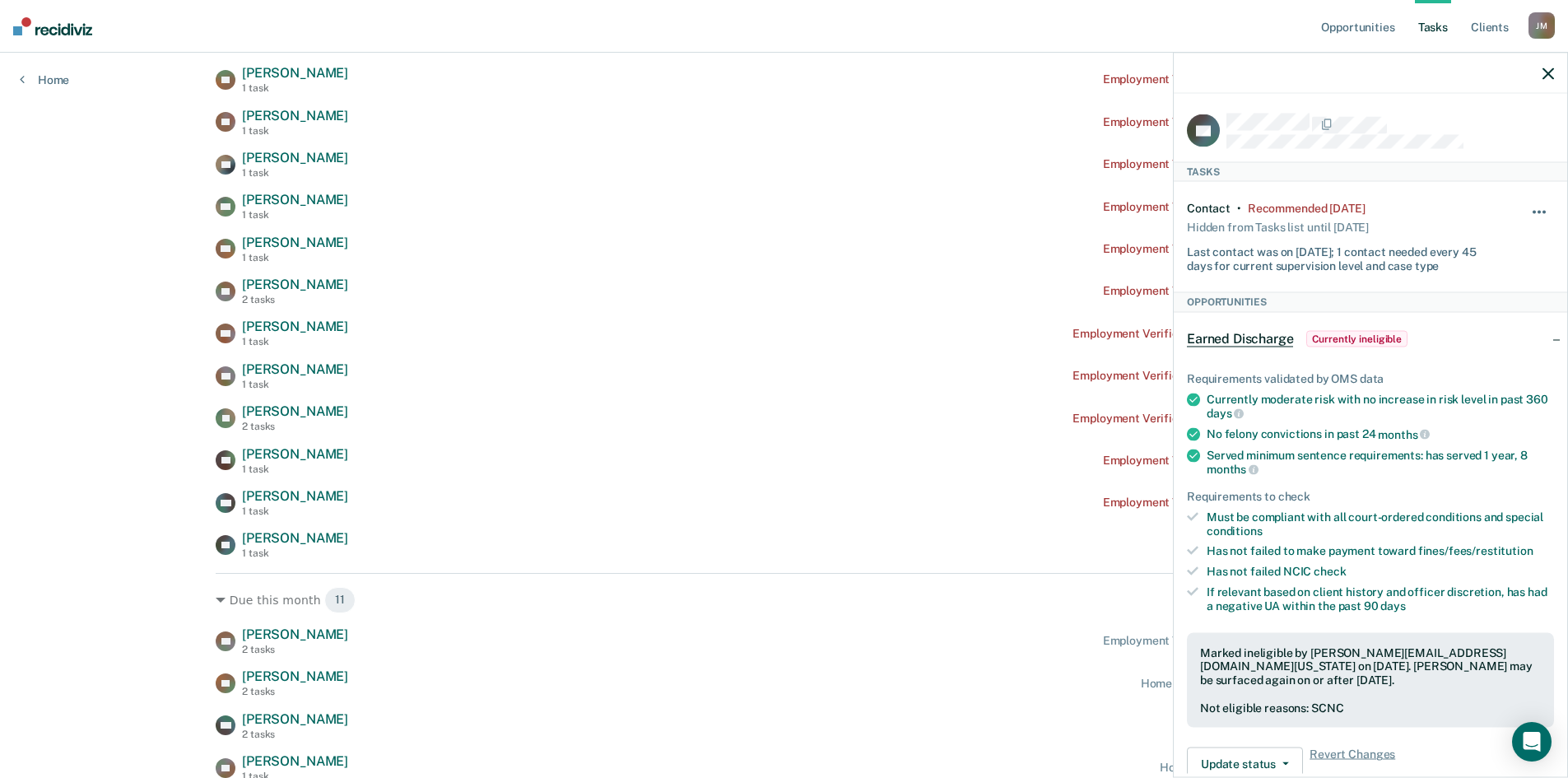
click at [1531, 207] on button "button" at bounding box center [1539, 219] width 28 height 26
click at [1463, 287] on button "7 days" at bounding box center [1495, 290] width 118 height 26
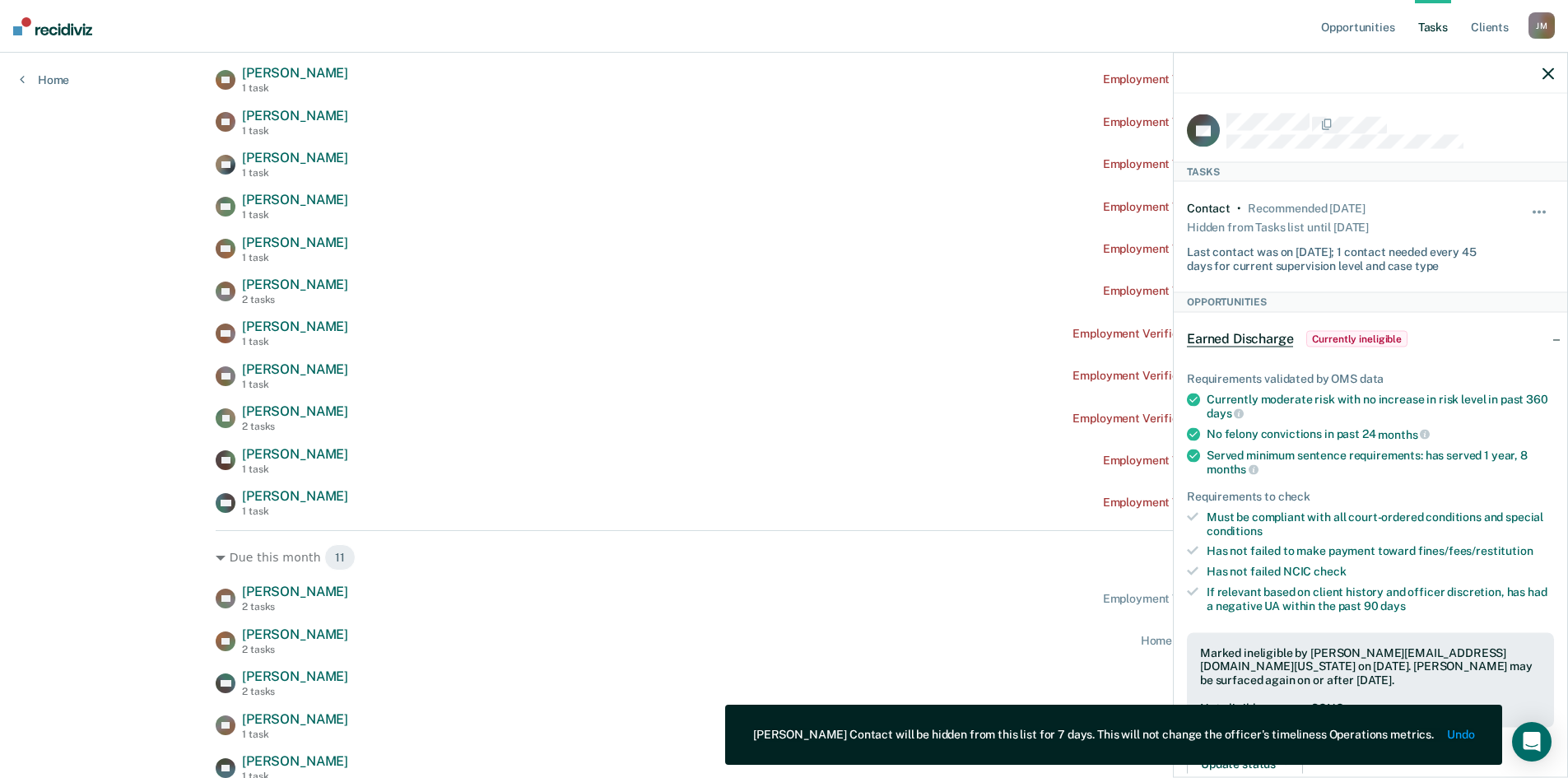
click at [1549, 75] on icon "button" at bounding box center [1547, 73] width 12 height 12
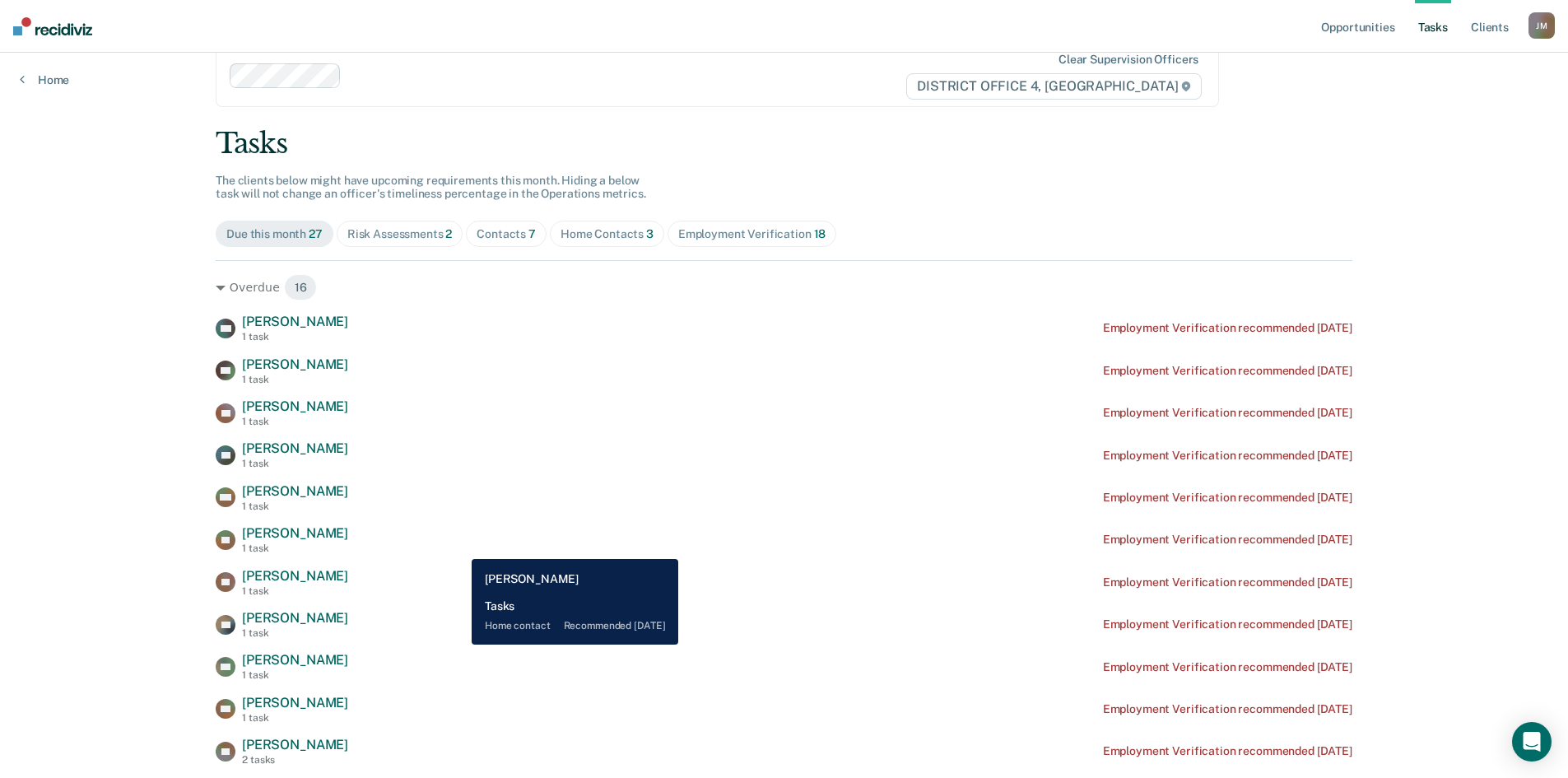
scroll to position [0, 0]
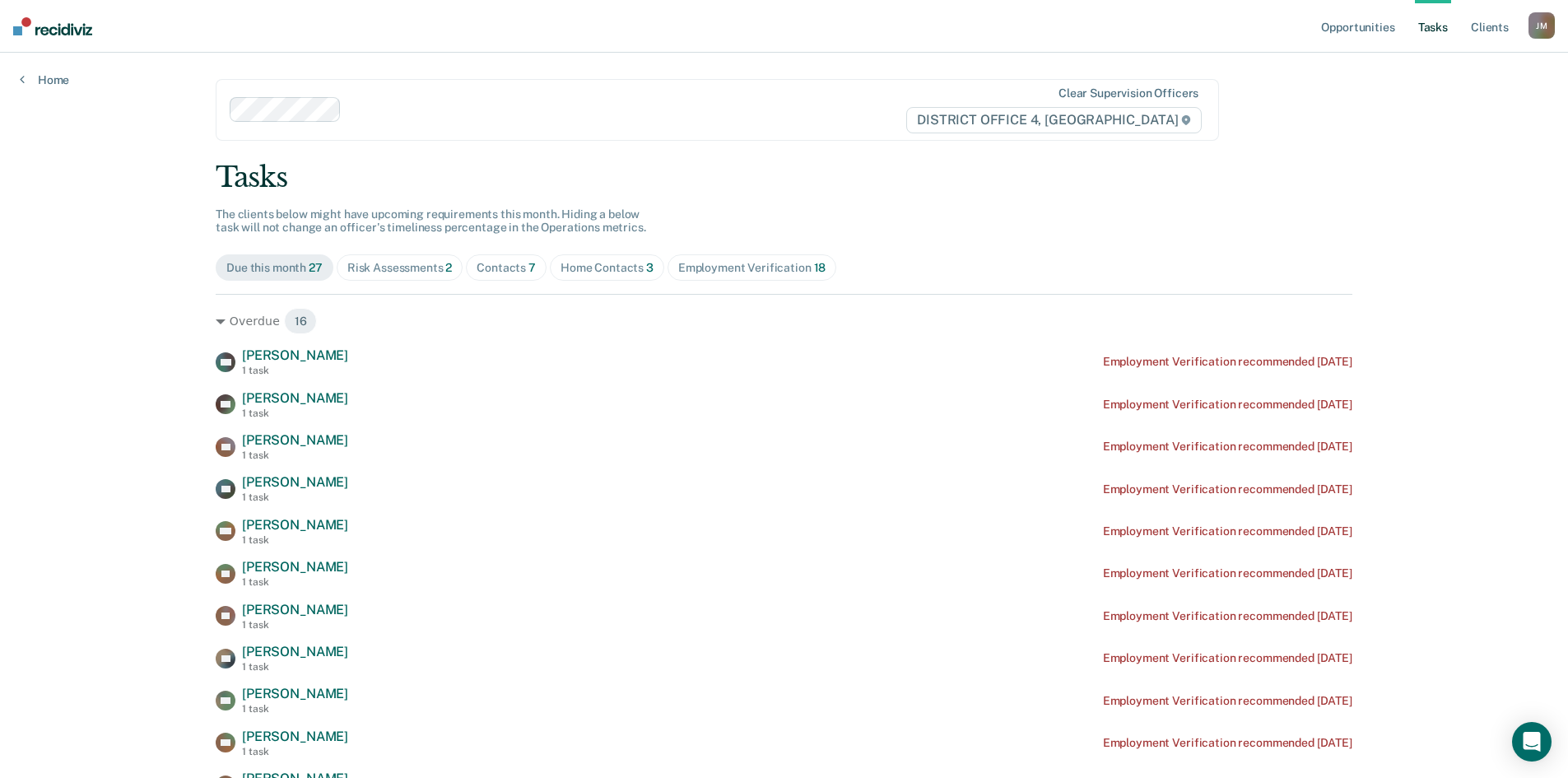
click at [593, 261] on div "Home Contacts 3" at bounding box center [607, 268] width 93 height 14
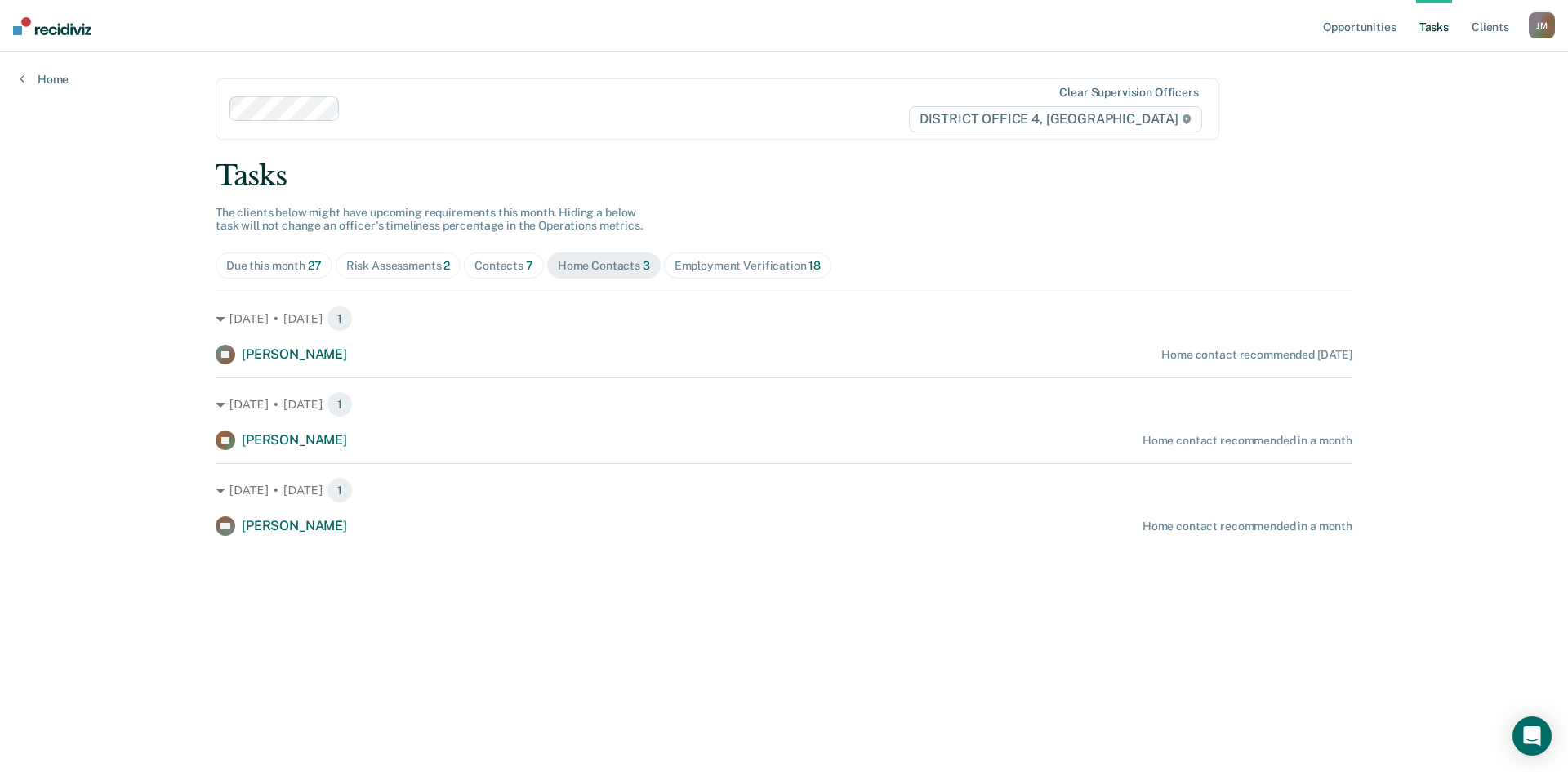
click at [259, 264] on div "Due this month 27" at bounding box center [275, 266] width 96 height 14
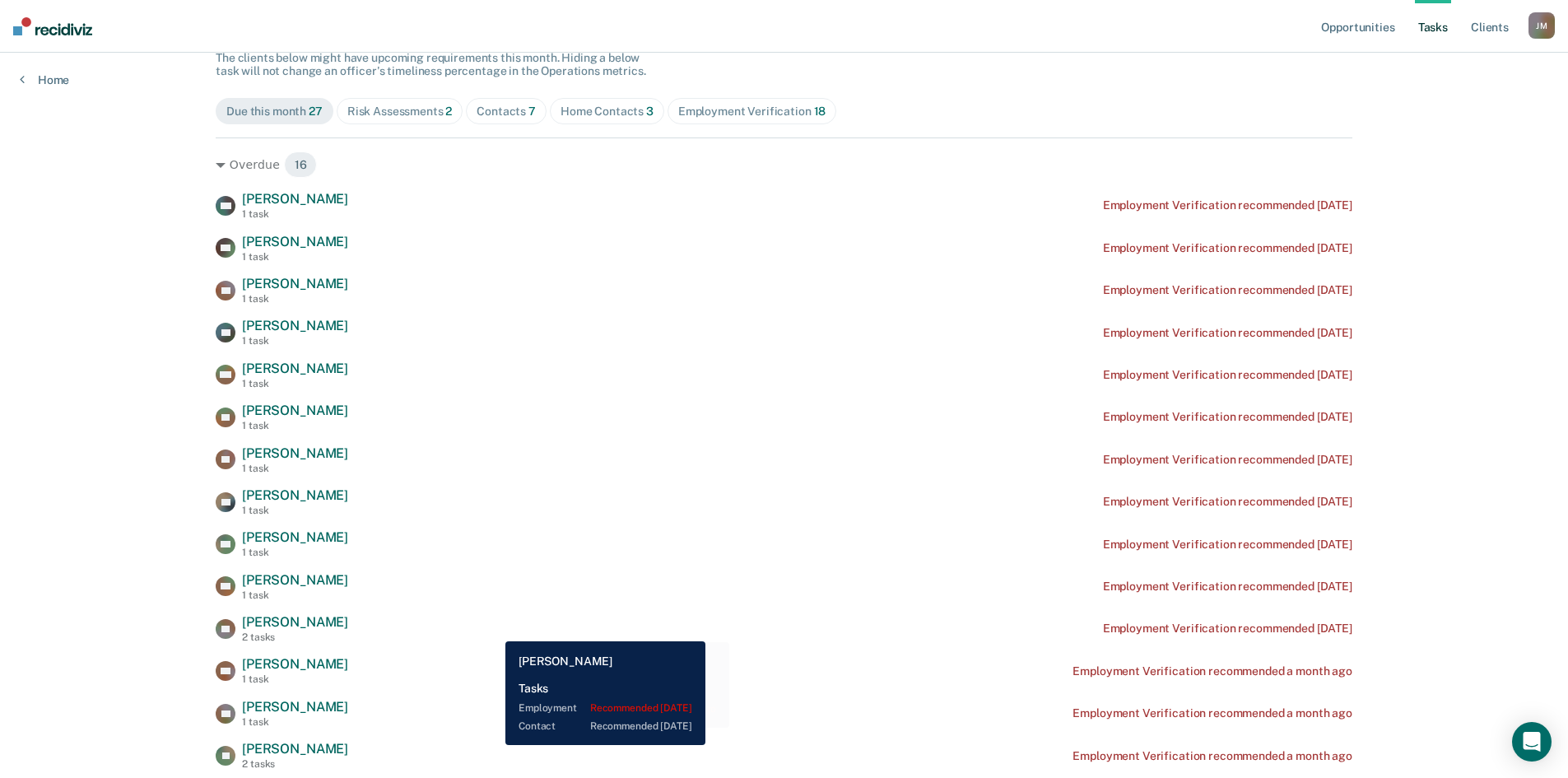
scroll to position [77, 0]
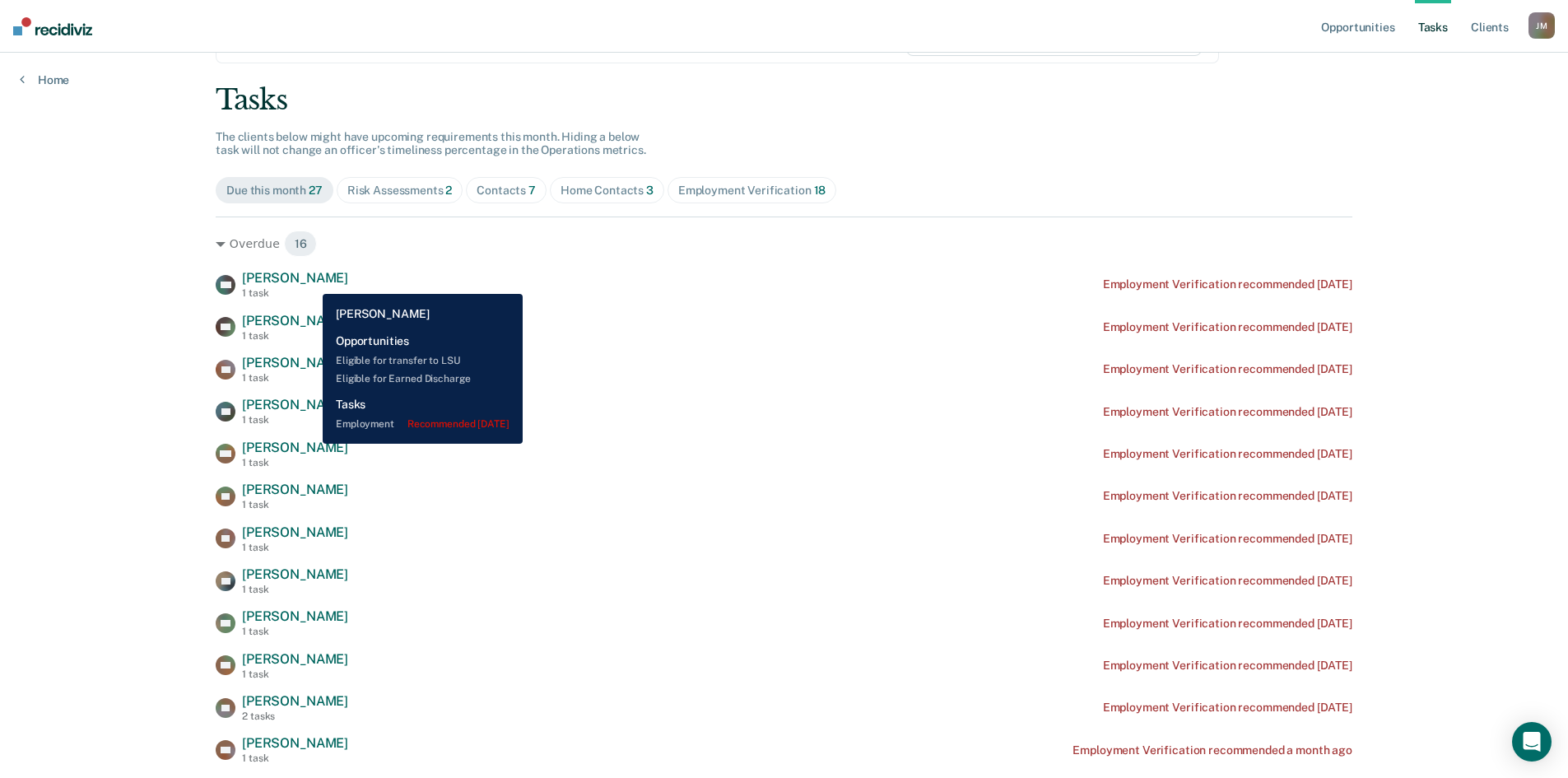
click at [311, 281] on span "[PERSON_NAME]" at bounding box center [294, 278] width 107 height 15
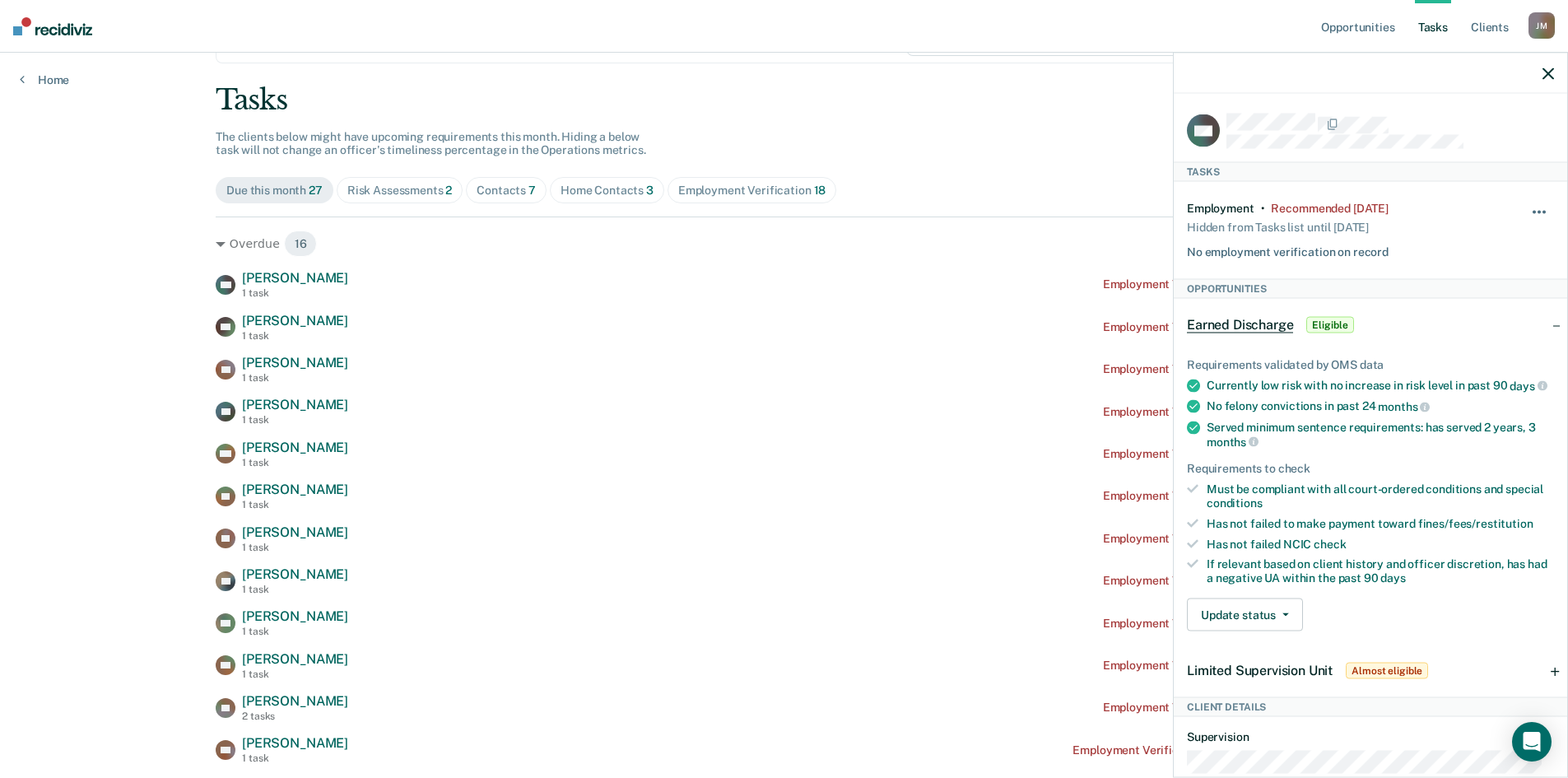
click at [1542, 209] on span "button" at bounding box center [1544, 211] width 4 height 4
click at [1464, 341] on button "90 days" at bounding box center [1495, 343] width 118 height 26
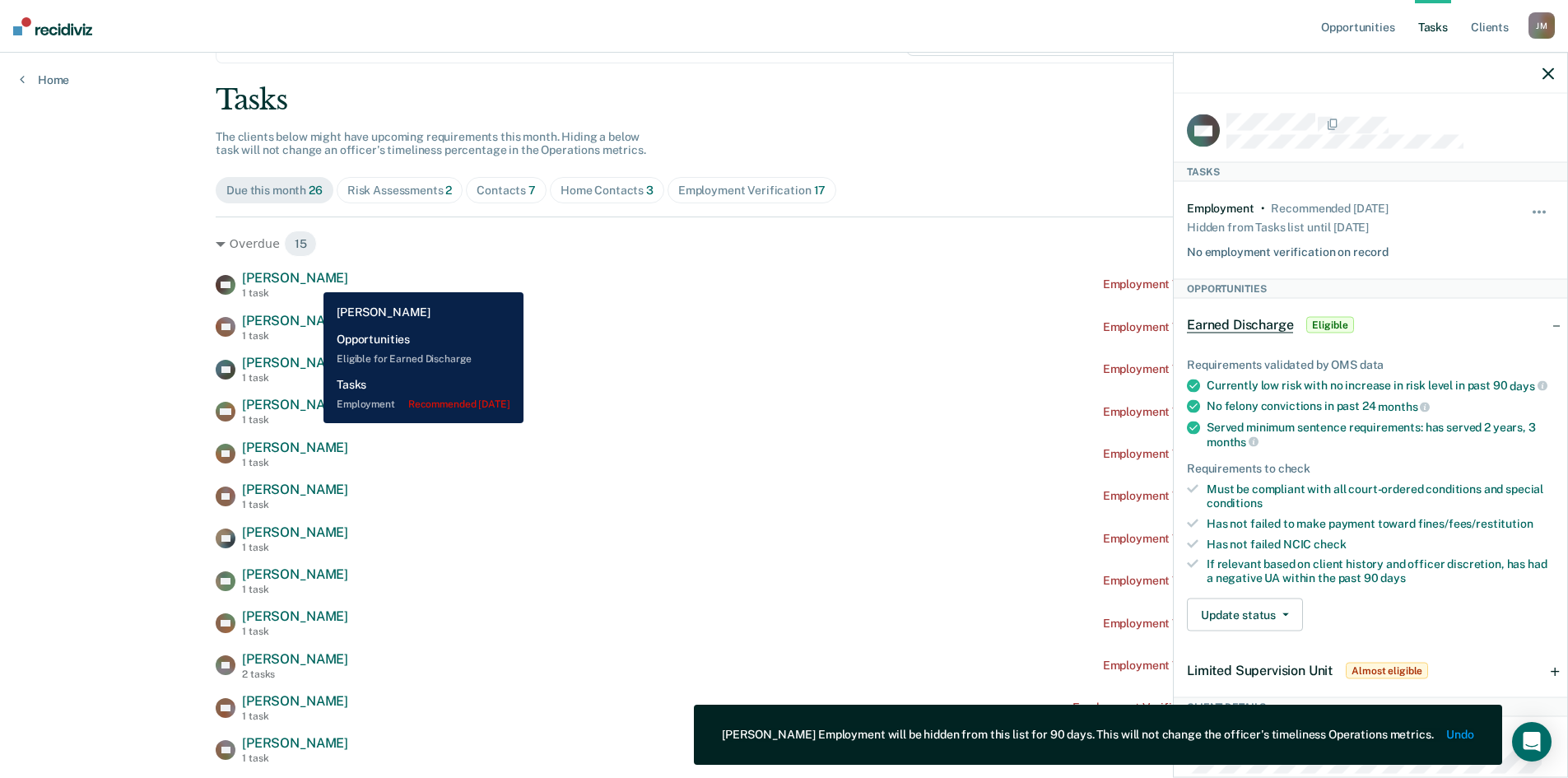
click at [311, 279] on span "[PERSON_NAME]" at bounding box center [294, 278] width 107 height 15
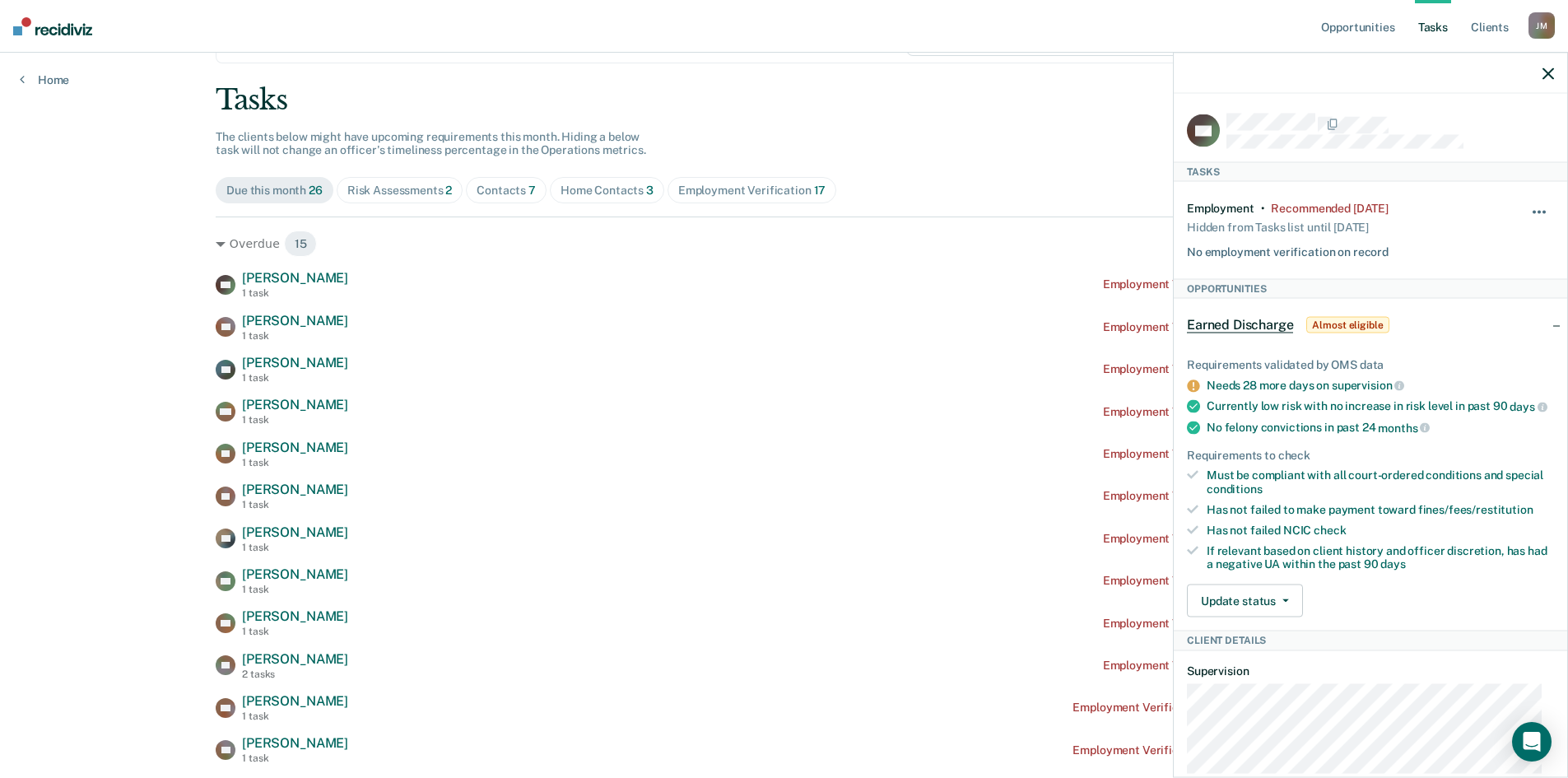
click at [1526, 208] on button "button" at bounding box center [1539, 219] width 28 height 26
click at [1467, 341] on button "90 days" at bounding box center [1495, 343] width 118 height 26
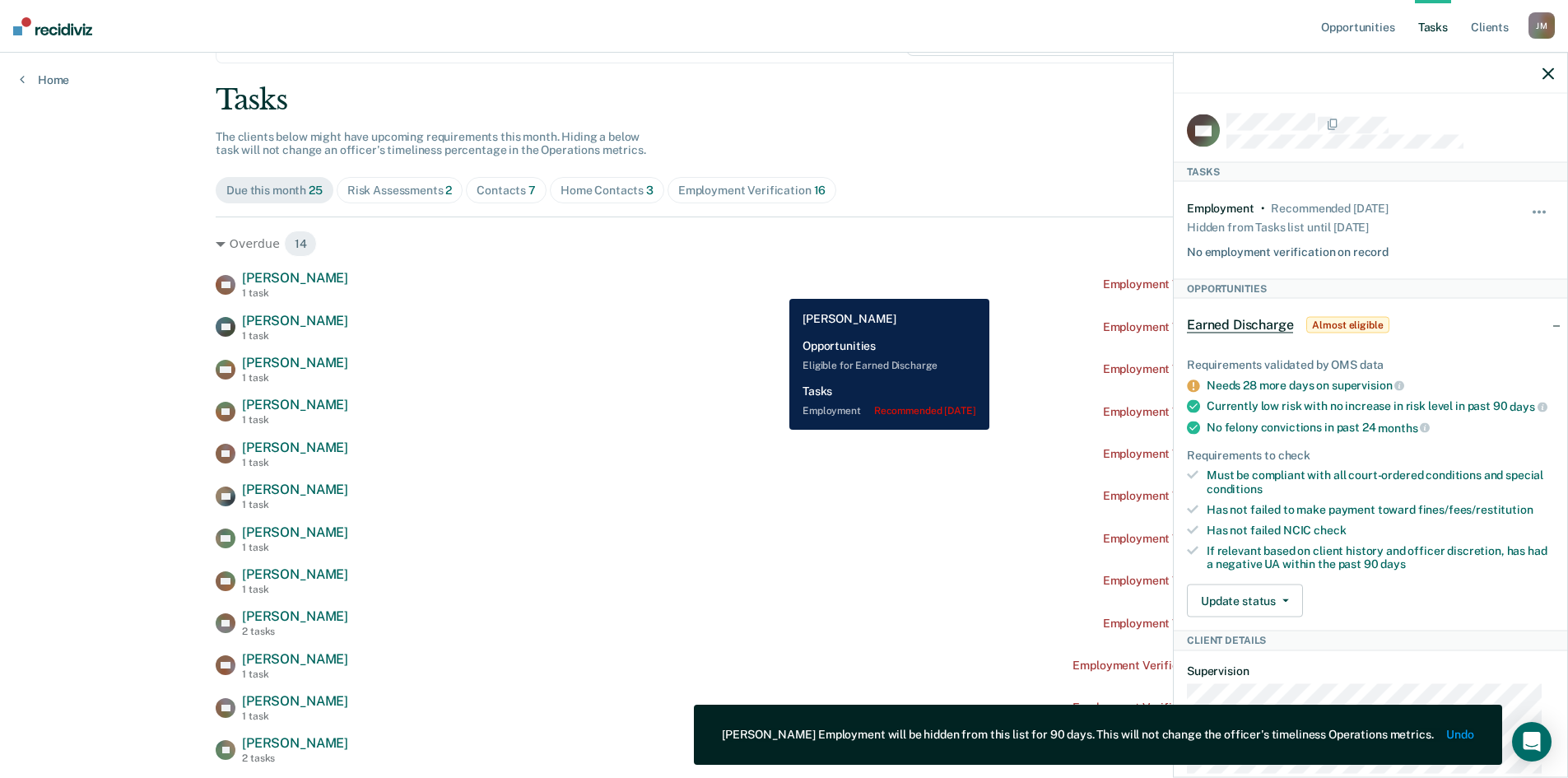
click at [777, 286] on div "DS [PERSON_NAME] 1 task Employment Verification recommended [DATE]" at bounding box center [784, 285] width 1137 height 29
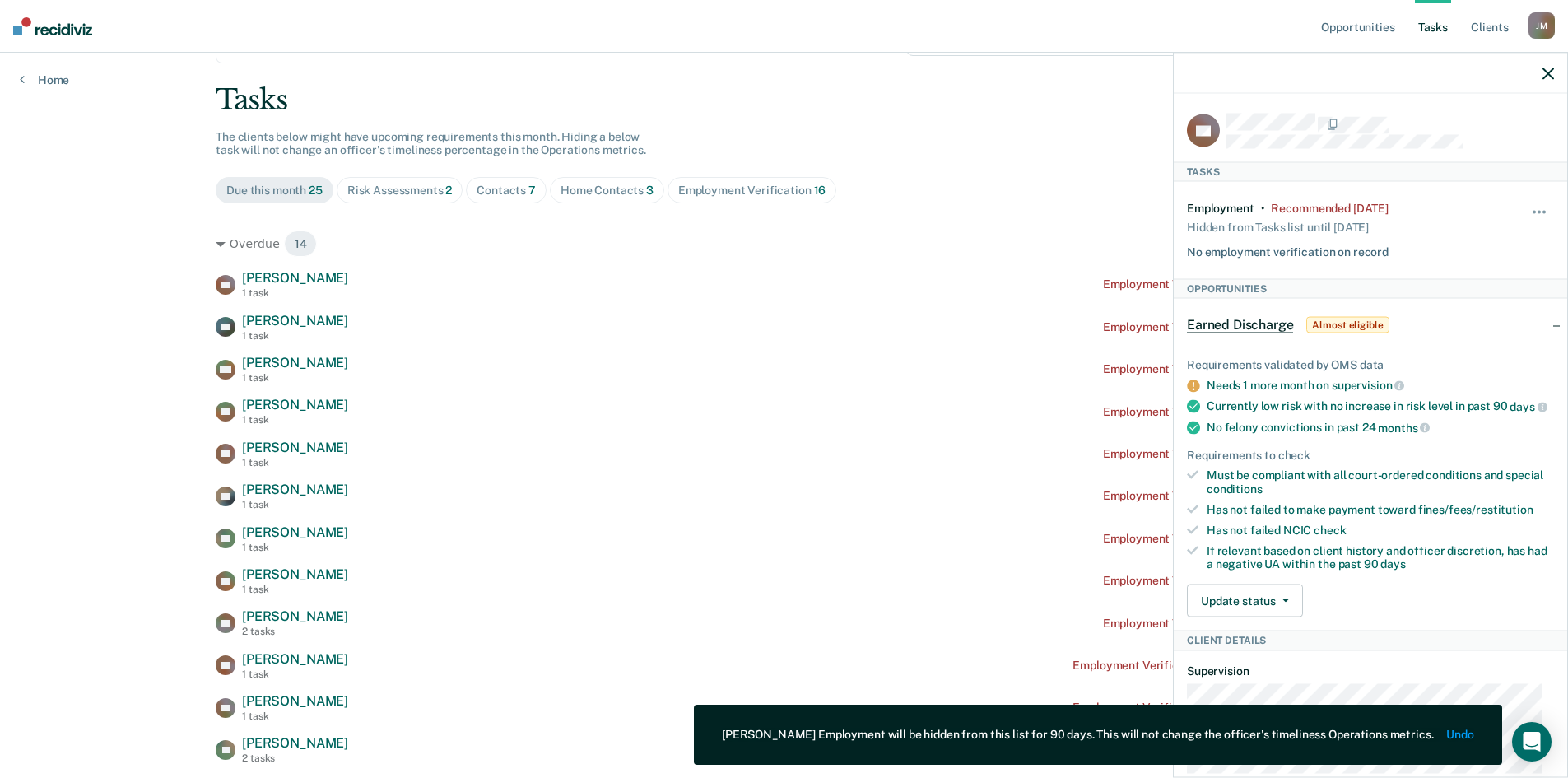
click at [1539, 74] on div at bounding box center [1370, 73] width 394 height 41
click at [1547, 69] on icon "button" at bounding box center [1547, 73] width 12 height 12
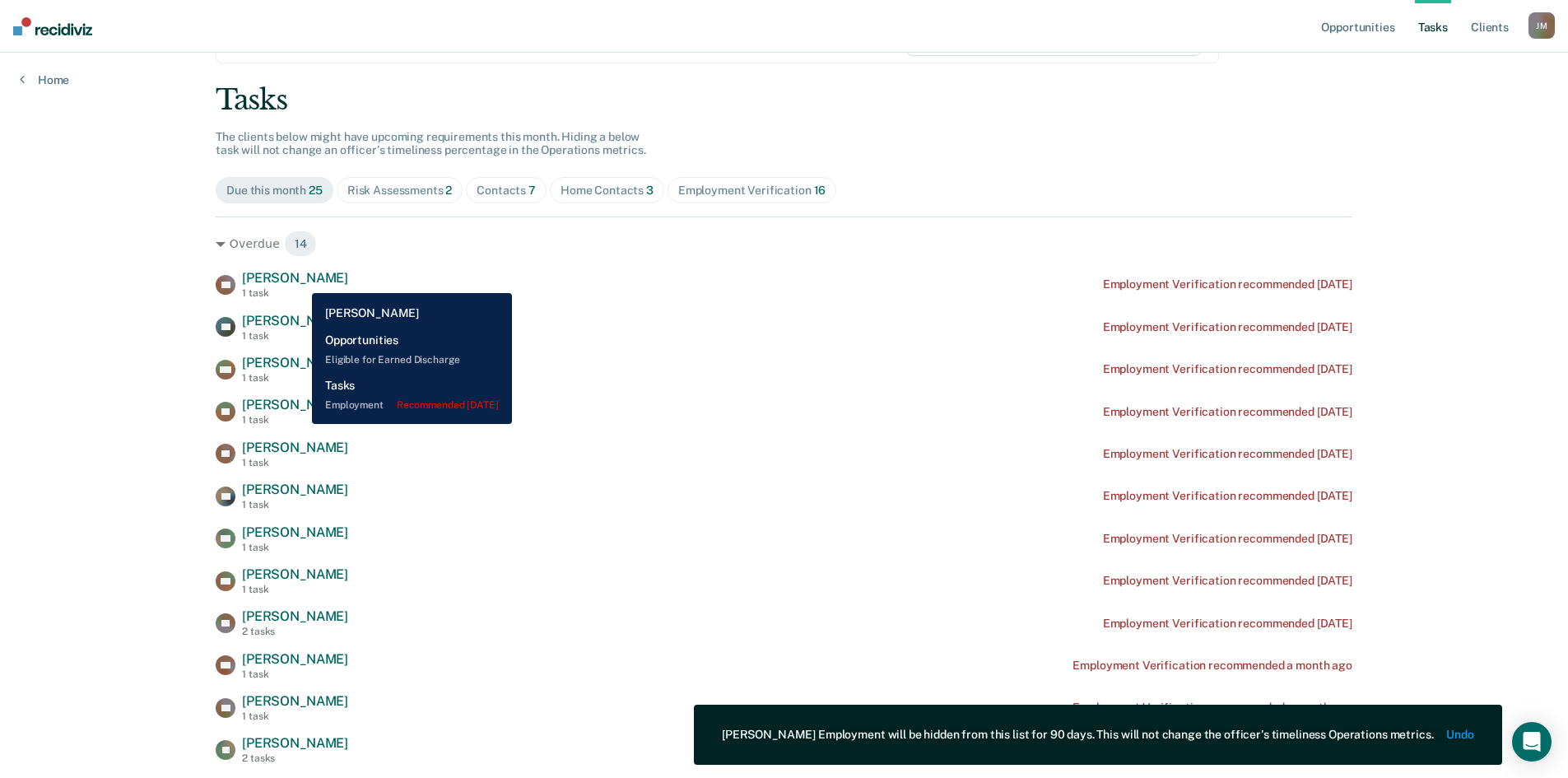
click at [300, 281] on span "[PERSON_NAME]" at bounding box center [294, 278] width 107 height 15
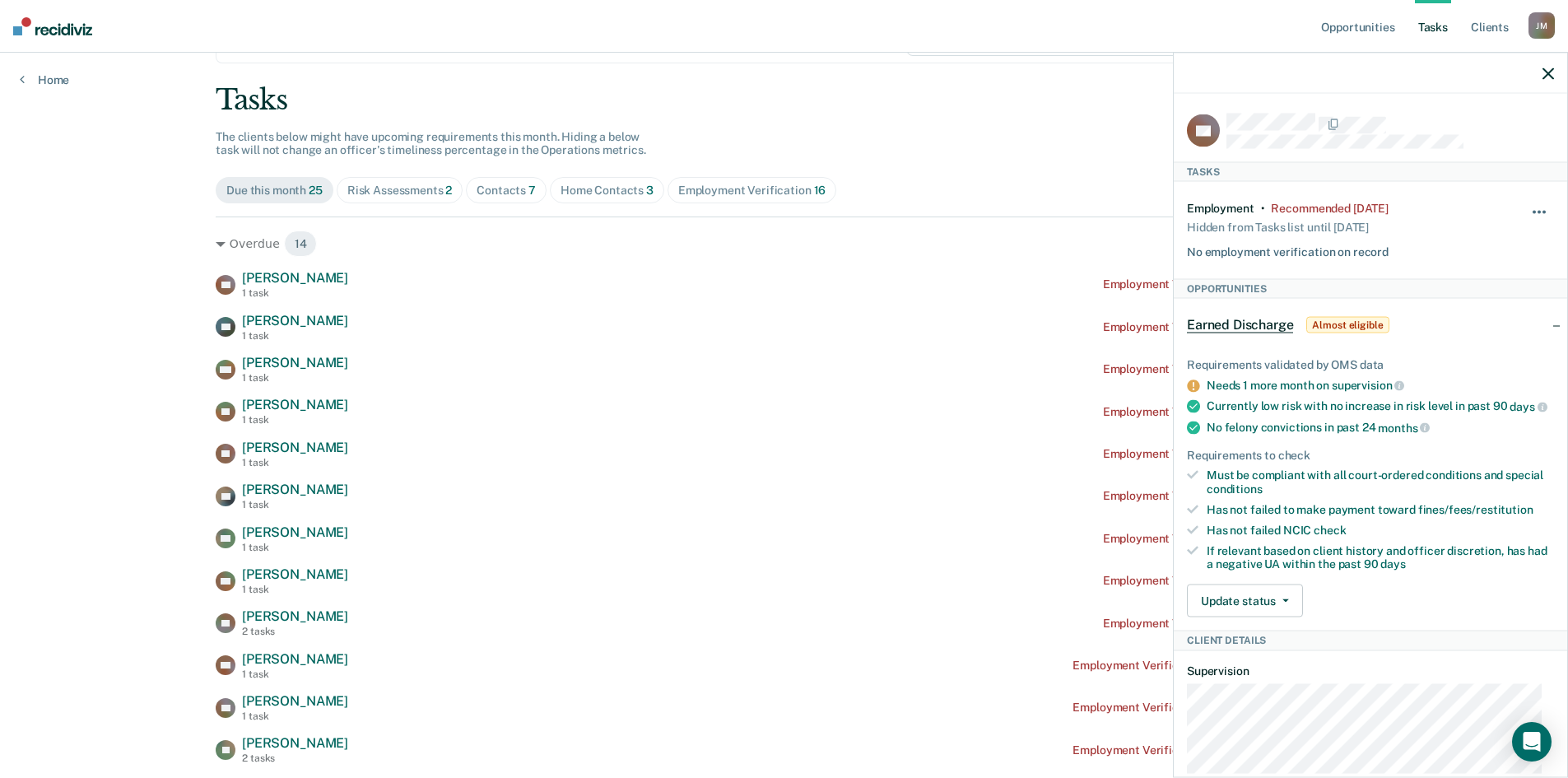
click at [1534, 209] on button "button" at bounding box center [1539, 219] width 28 height 26
click at [1463, 339] on button "90 days" at bounding box center [1495, 343] width 118 height 26
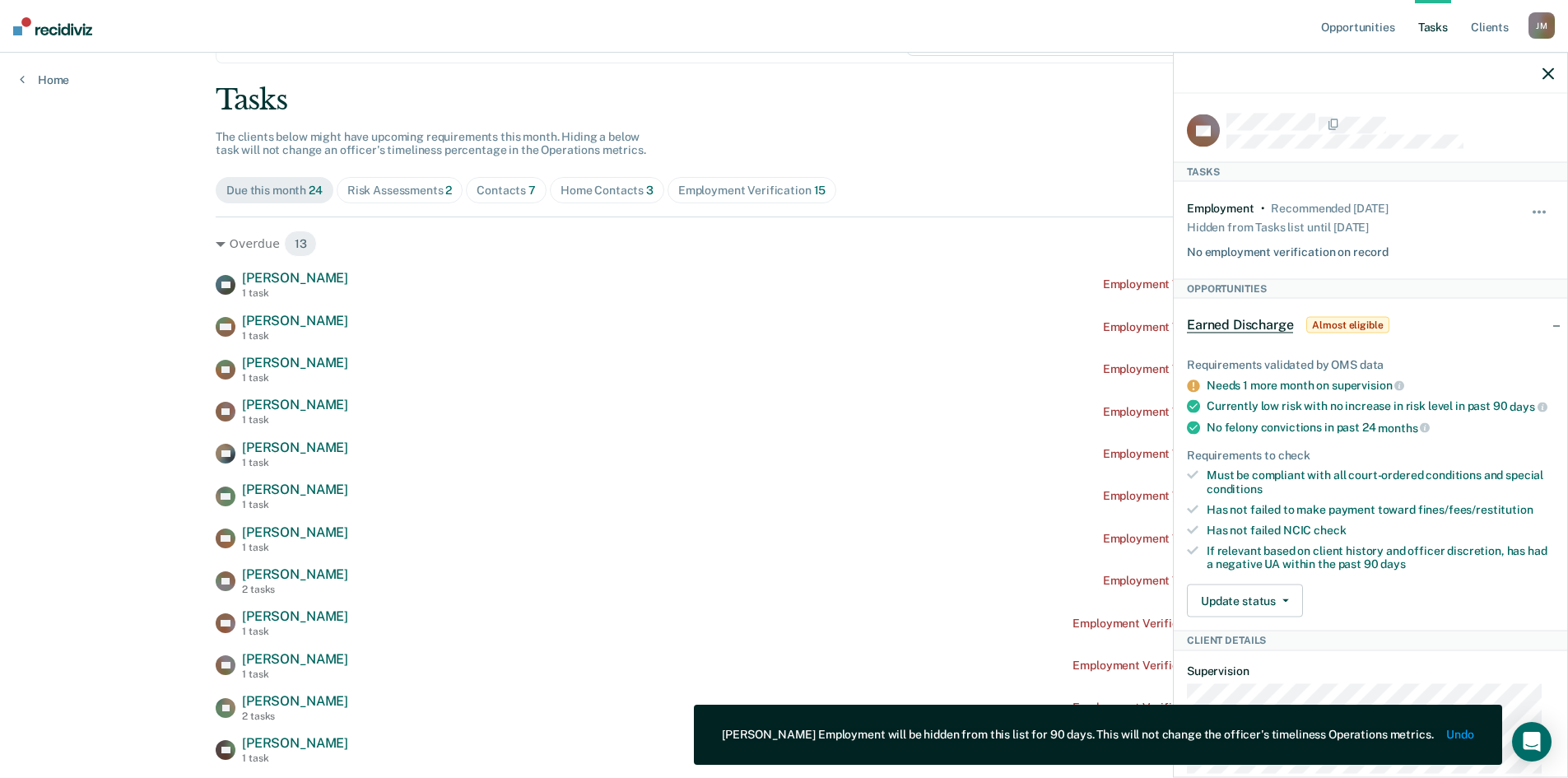
click at [1548, 70] on icon "button" at bounding box center [1547, 73] width 12 height 12
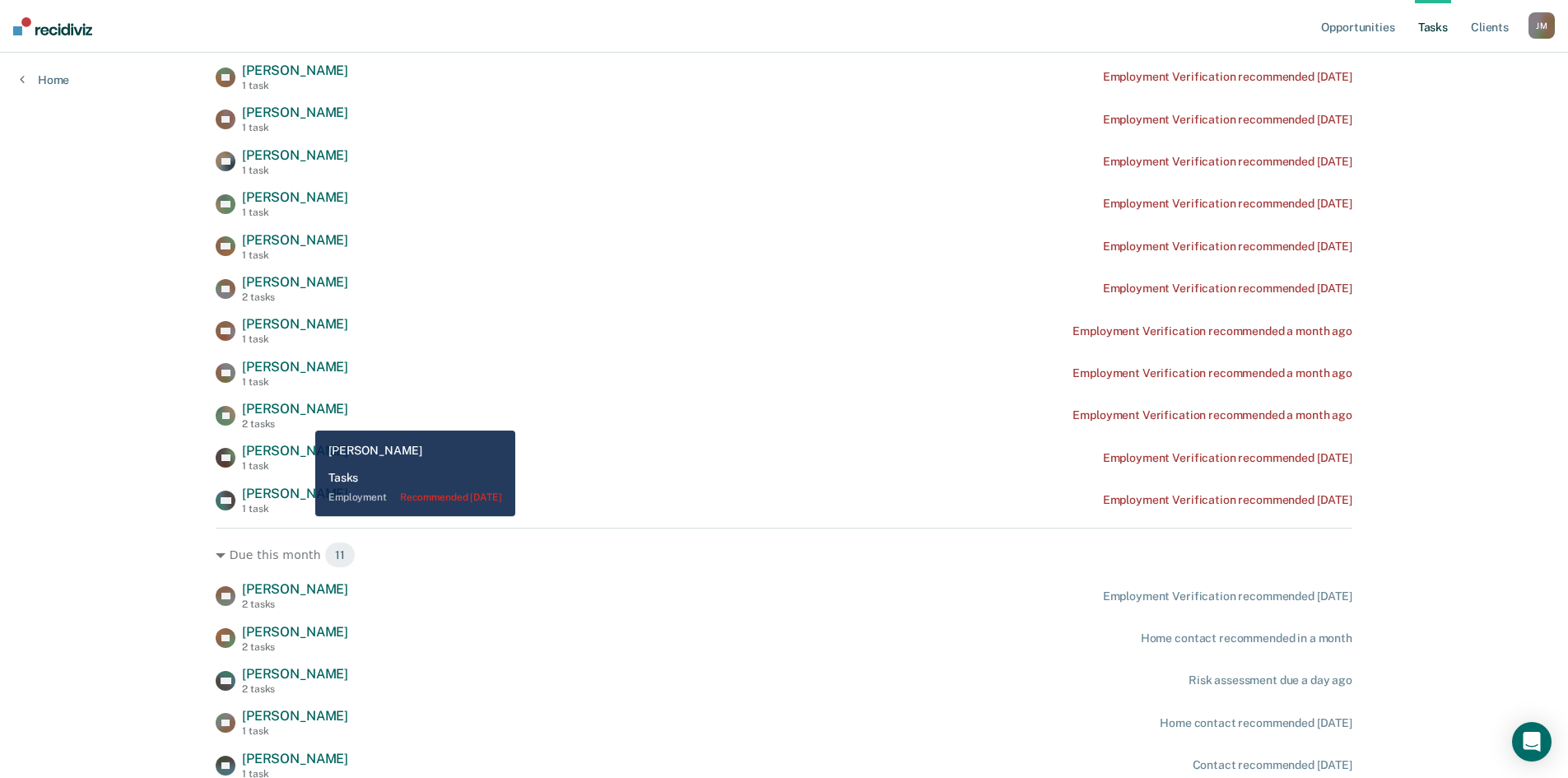
scroll to position [324, 0]
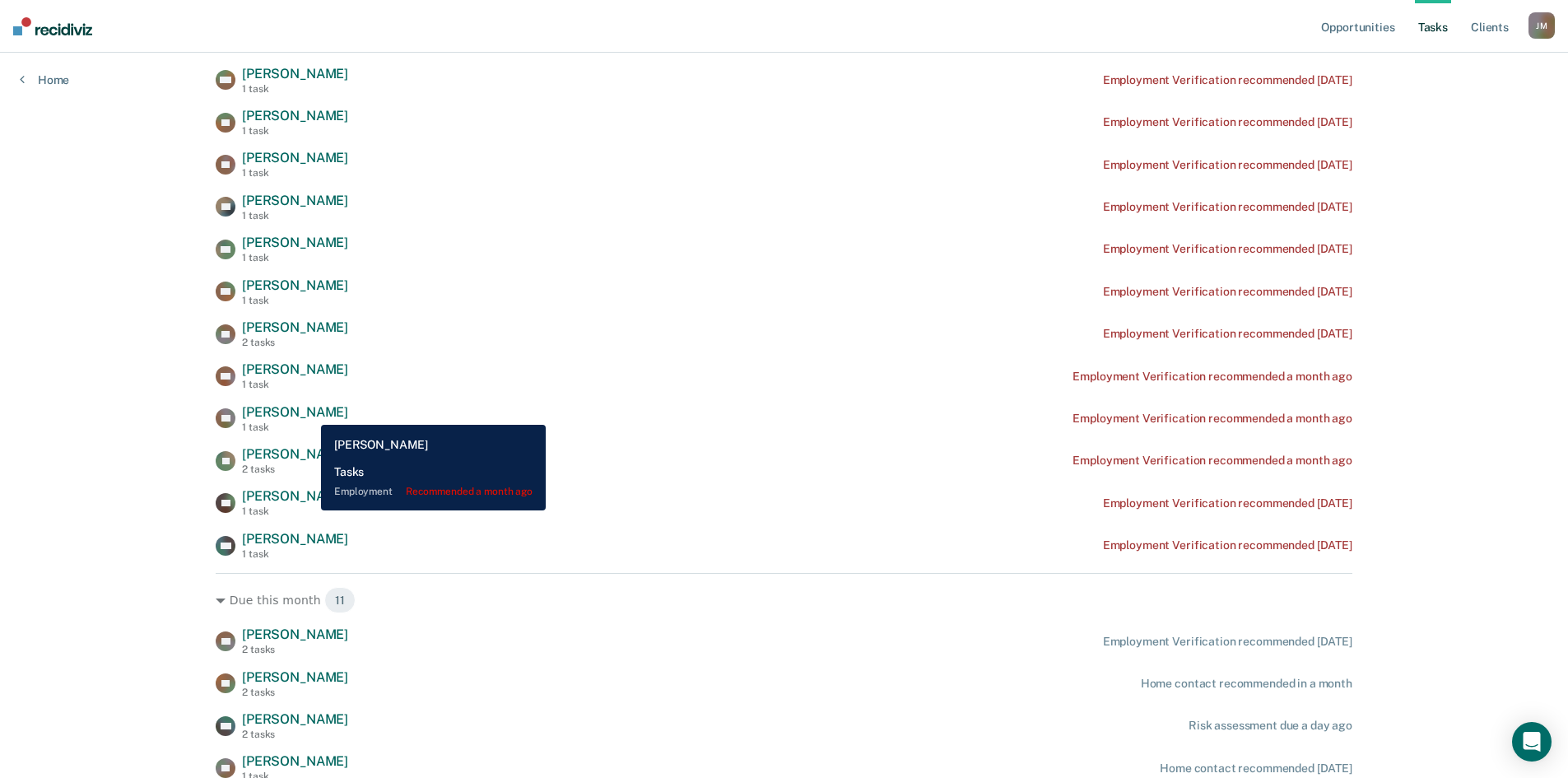
click at [309, 413] on span "[PERSON_NAME]" at bounding box center [294, 411] width 107 height 15
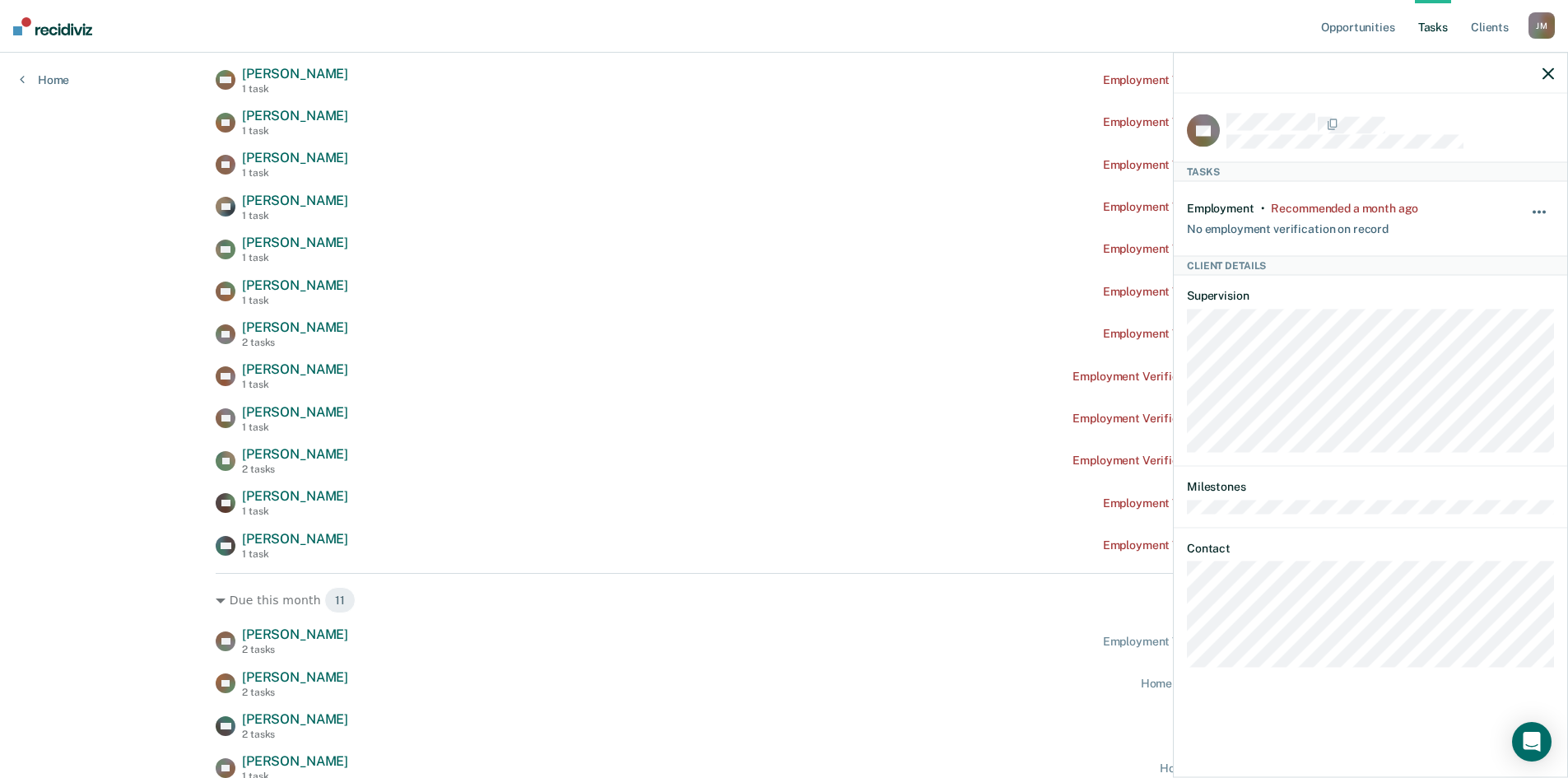
click at [1543, 209] on span "button" at bounding box center [1544, 211] width 4 height 4
click at [1484, 334] on button "90 days" at bounding box center [1495, 343] width 118 height 26
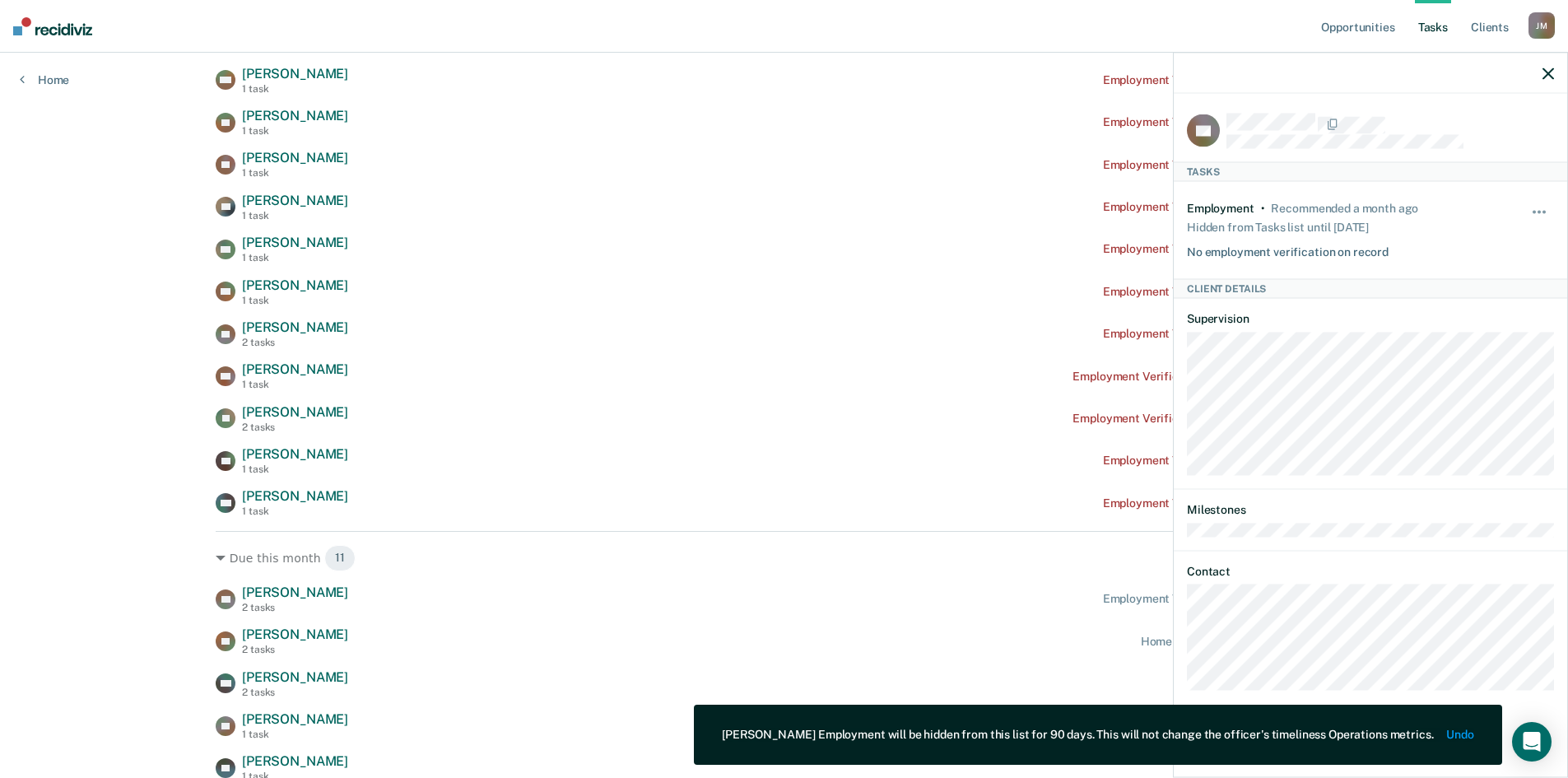
click at [1547, 67] on icon "button" at bounding box center [1547, 73] width 12 height 12
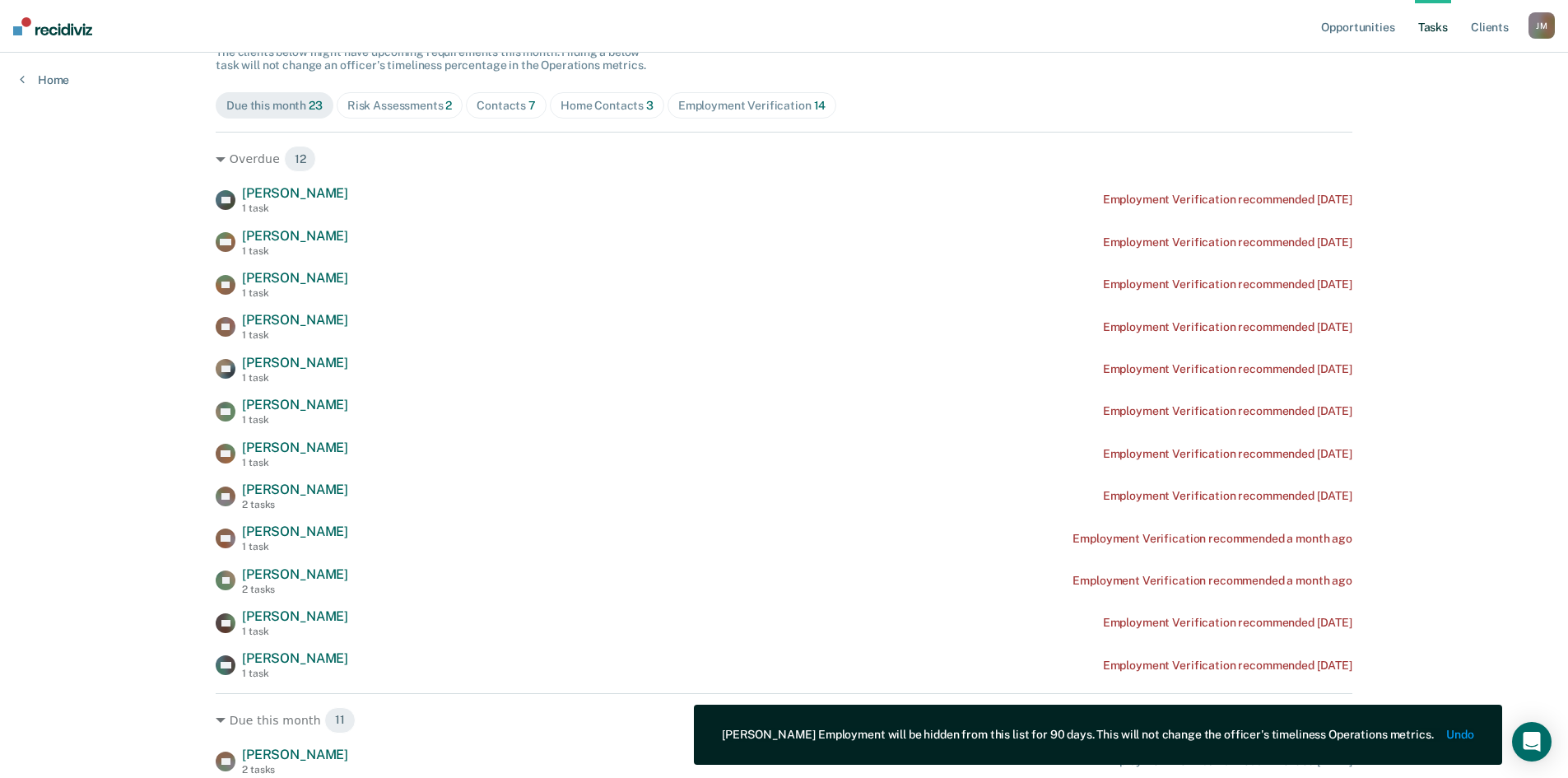
scroll to position [159, 0]
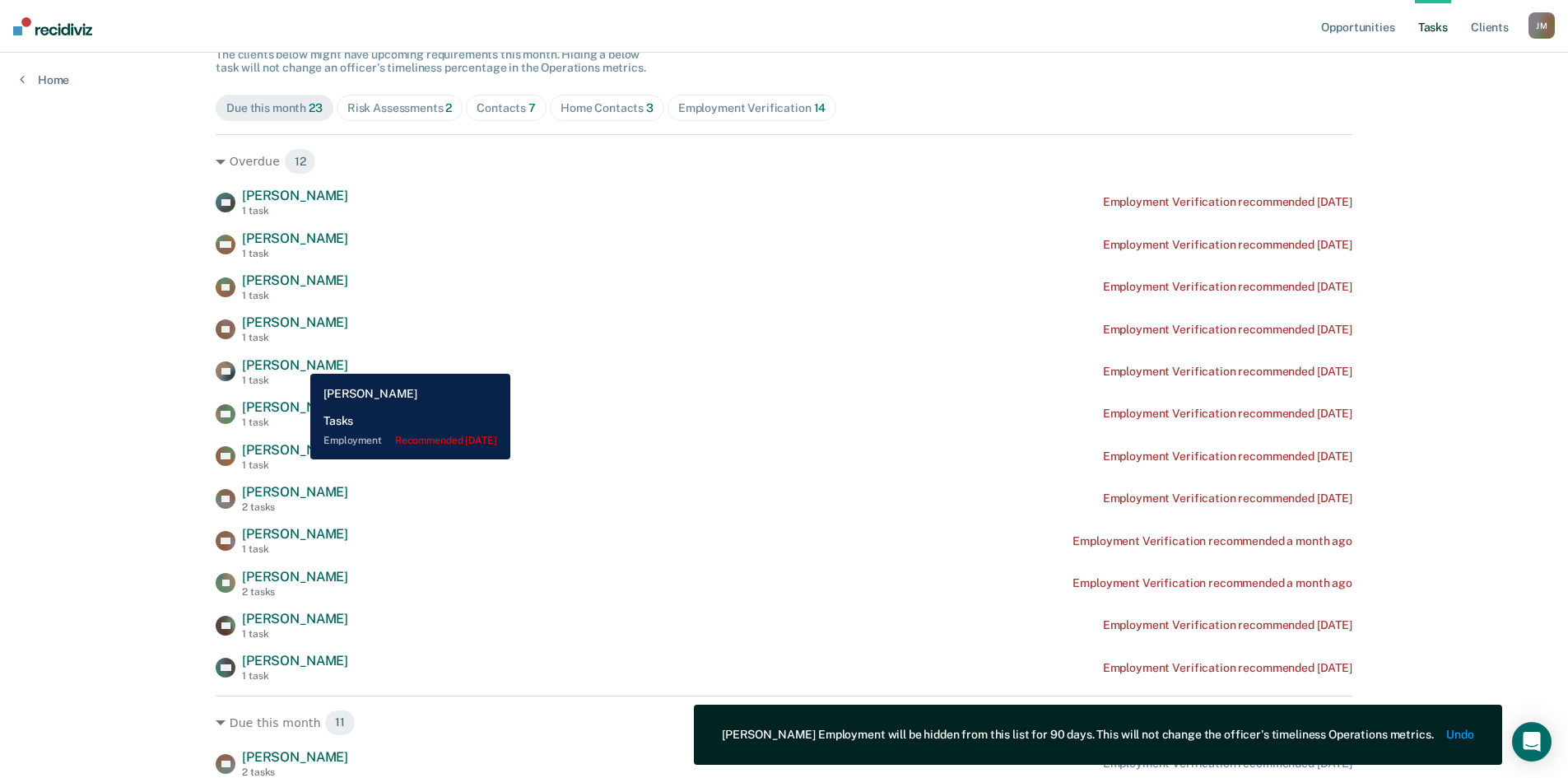
click at [298, 361] on span "[PERSON_NAME]" at bounding box center [294, 364] width 107 height 15
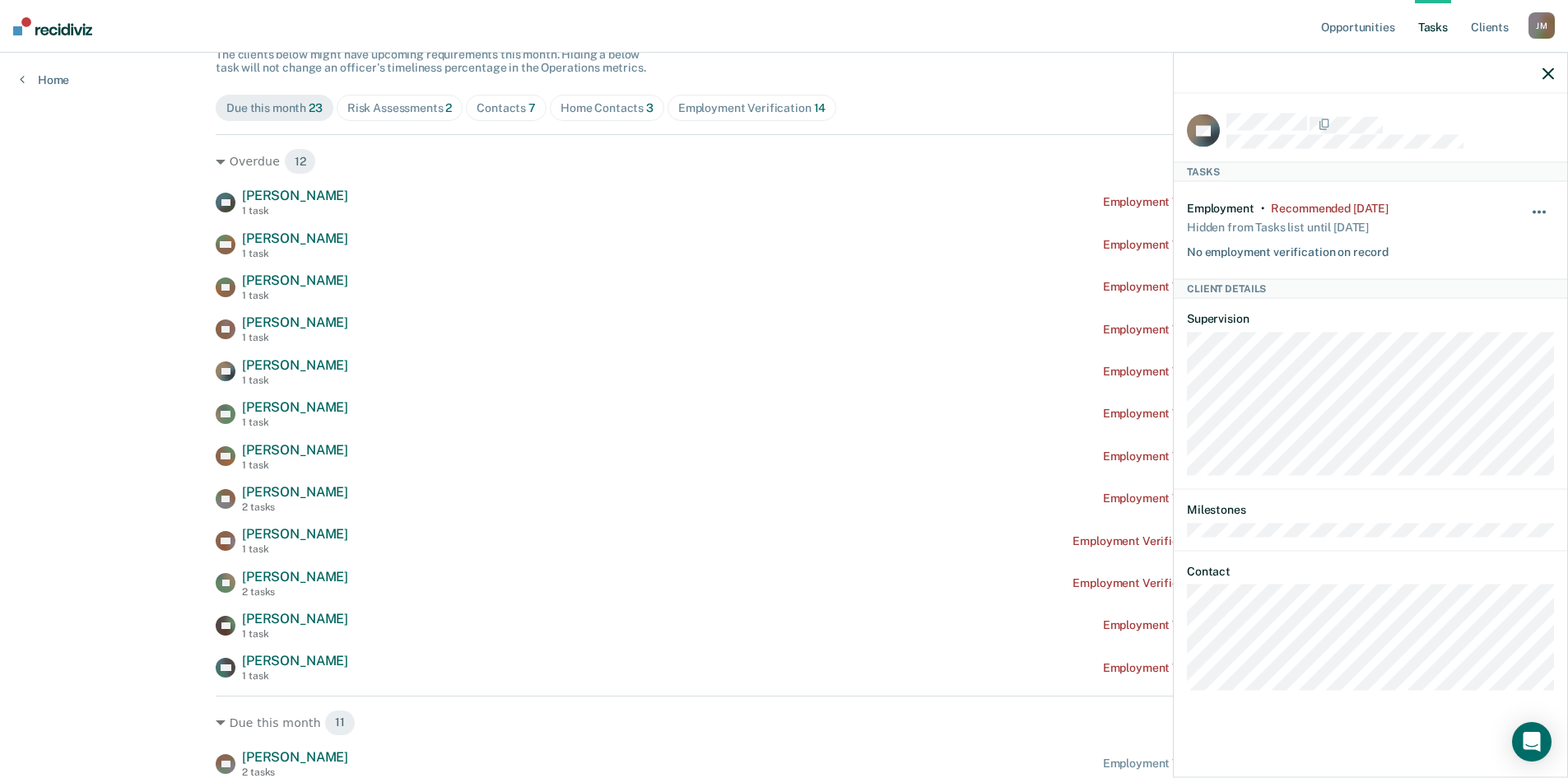
click at [1539, 209] on span "button" at bounding box center [1539, 211] width 4 height 4
click at [1466, 336] on button "90 days" at bounding box center [1495, 343] width 118 height 26
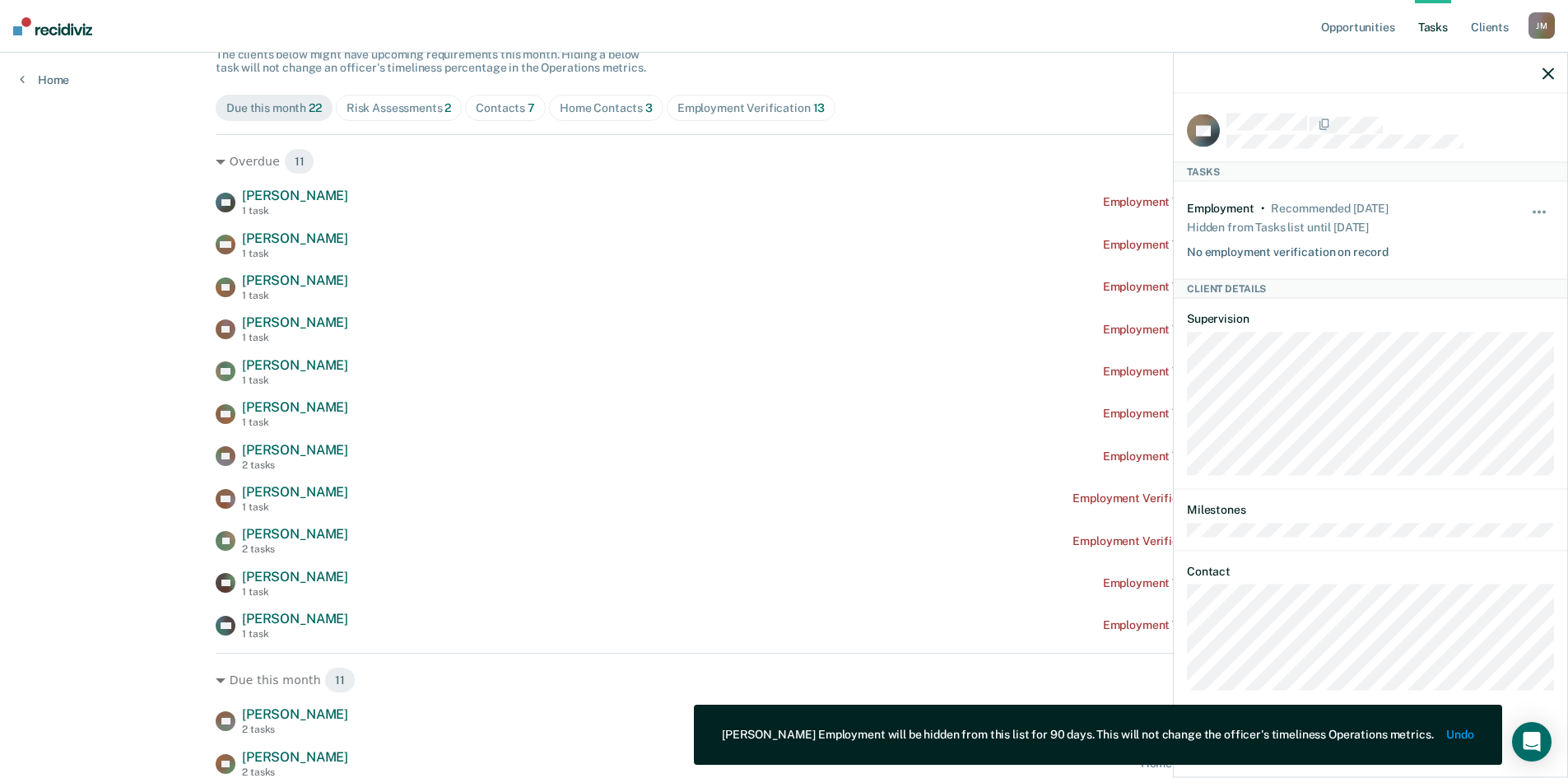
click at [1545, 73] on icon "button" at bounding box center [1547, 73] width 12 height 12
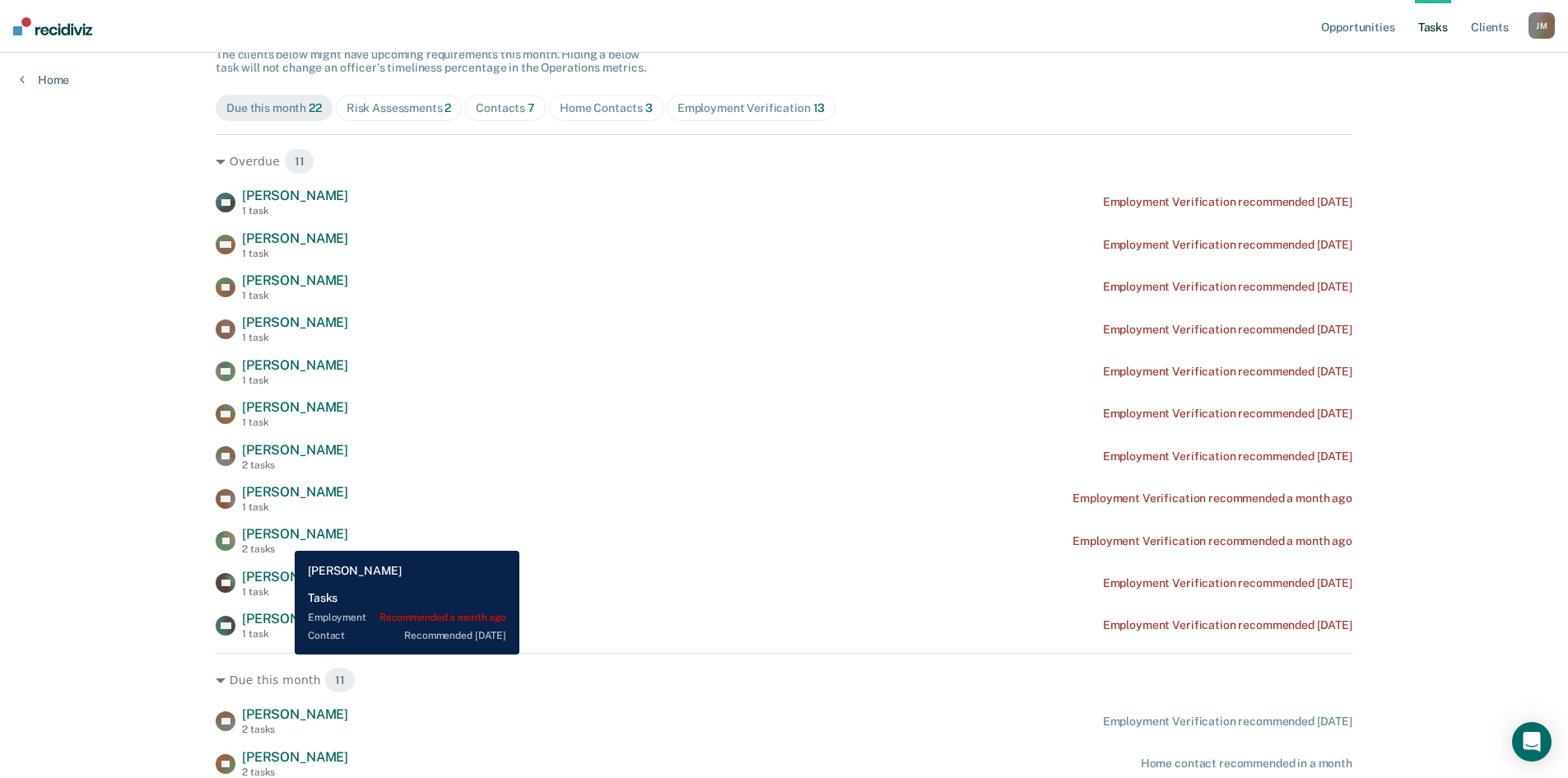
click at [282, 538] on span "[PERSON_NAME]" at bounding box center [294, 534] width 107 height 15
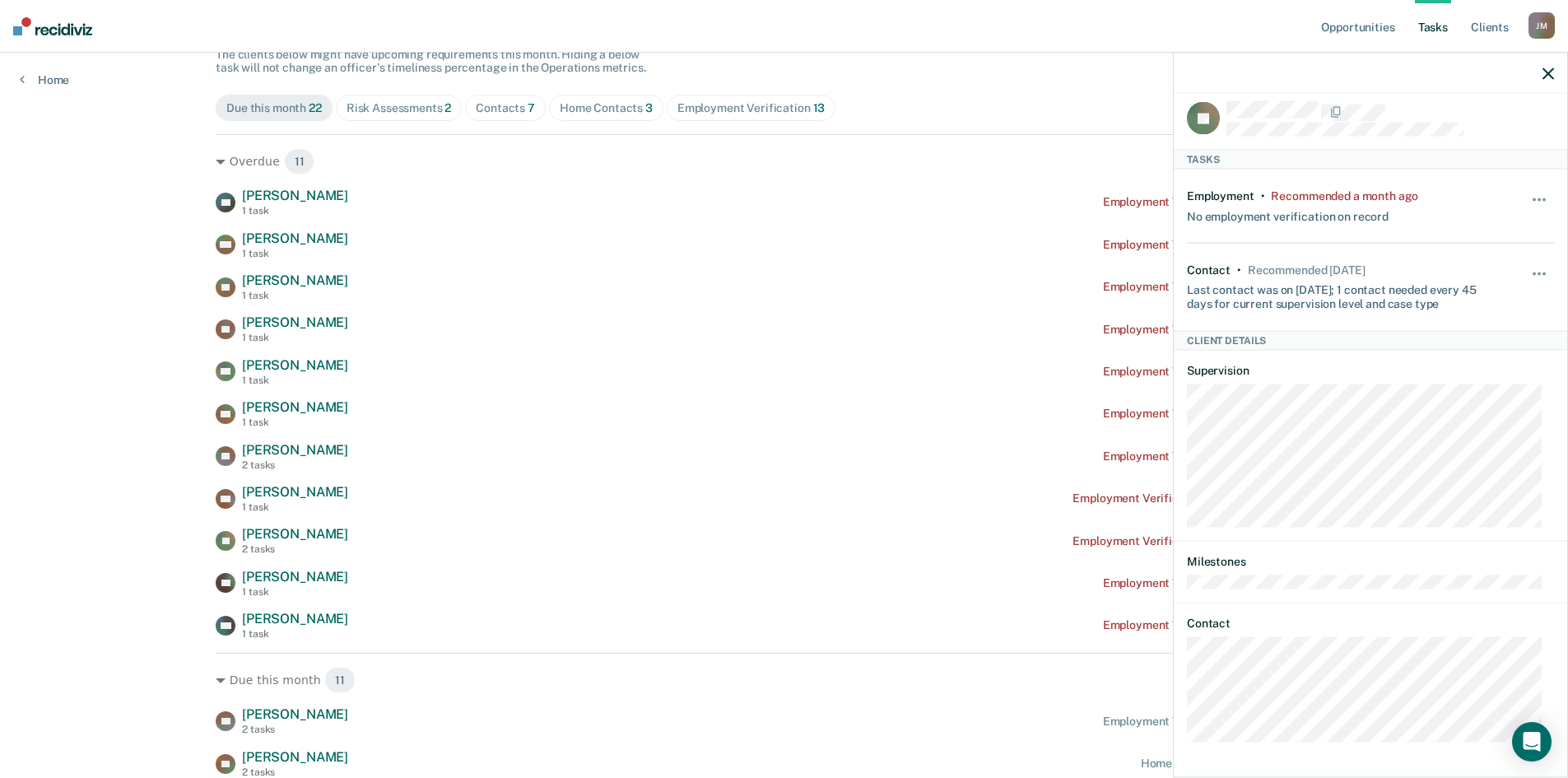
scroll to position [0, 0]
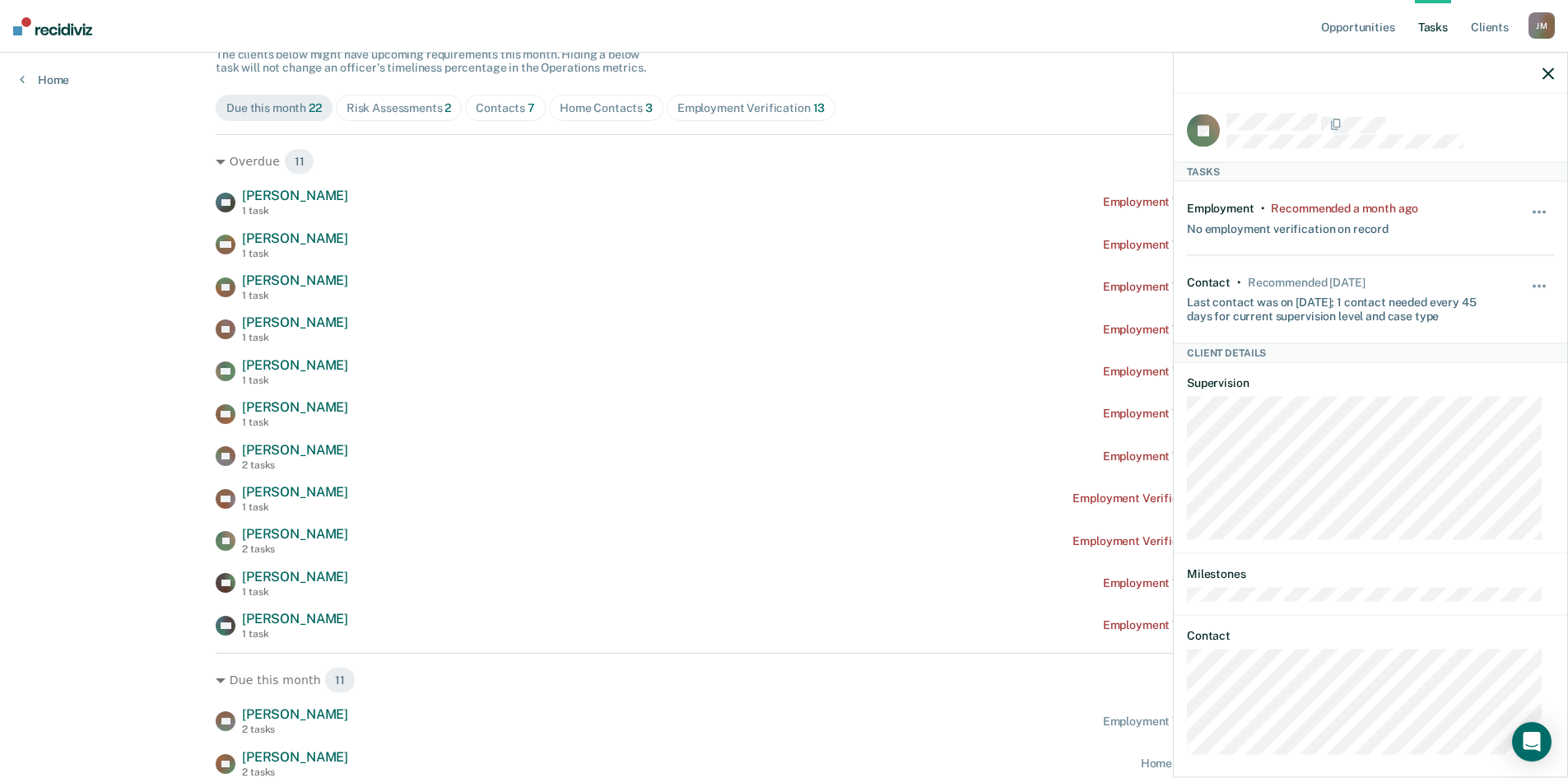
click at [1547, 71] on icon "button" at bounding box center [1547, 73] width 12 height 12
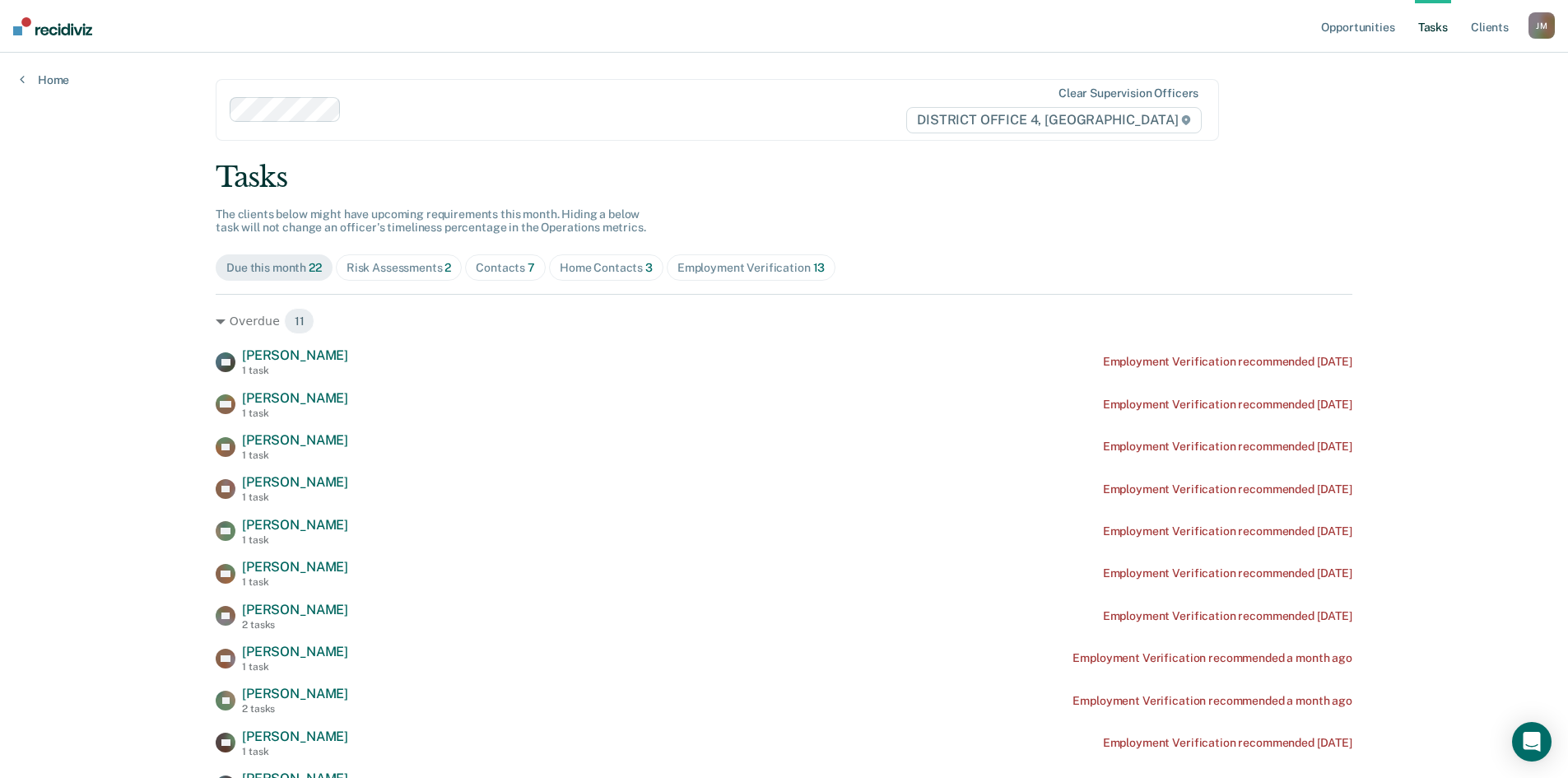
click at [623, 268] on div "Home Contacts 3" at bounding box center [606, 268] width 93 height 14
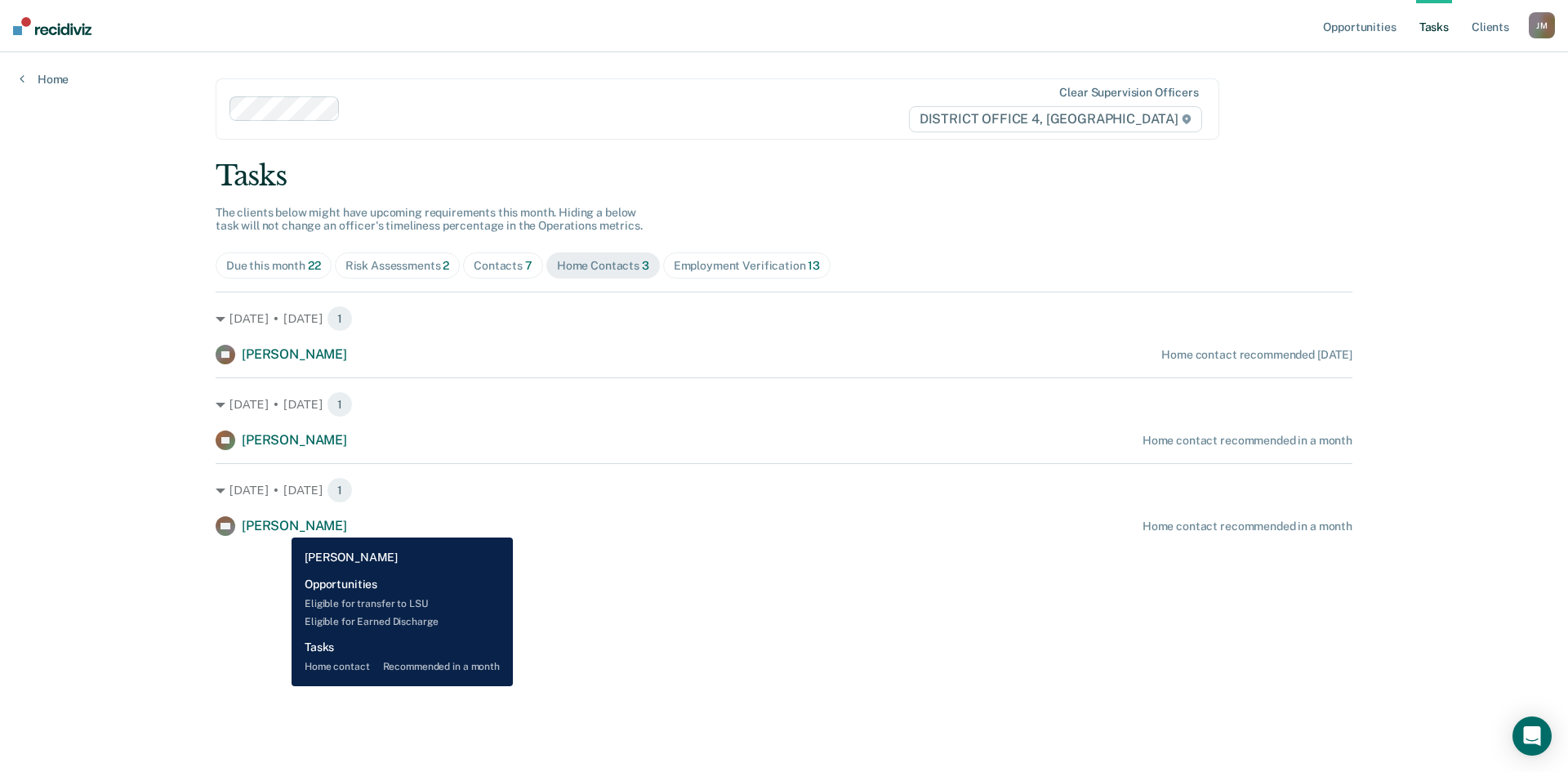
click at [279, 525] on span "[PERSON_NAME]" at bounding box center [294, 525] width 106 height 15
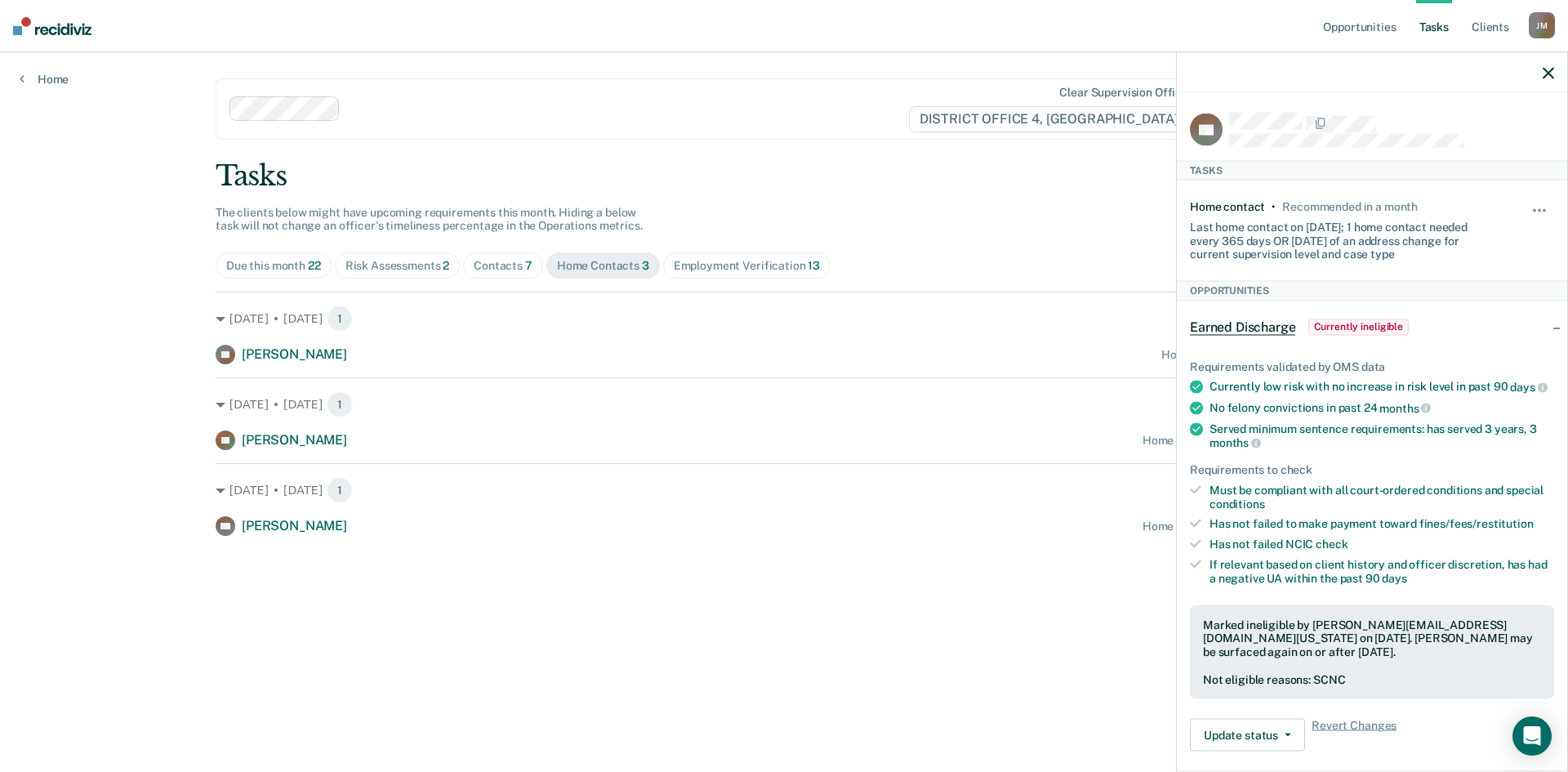
click at [429, 263] on div "Risk Assessments 2" at bounding box center [398, 266] width 105 height 14
click at [482, 266] on div "Contacts 7" at bounding box center [503, 266] width 59 height 14
